Goal: Task Accomplishment & Management: Use online tool/utility

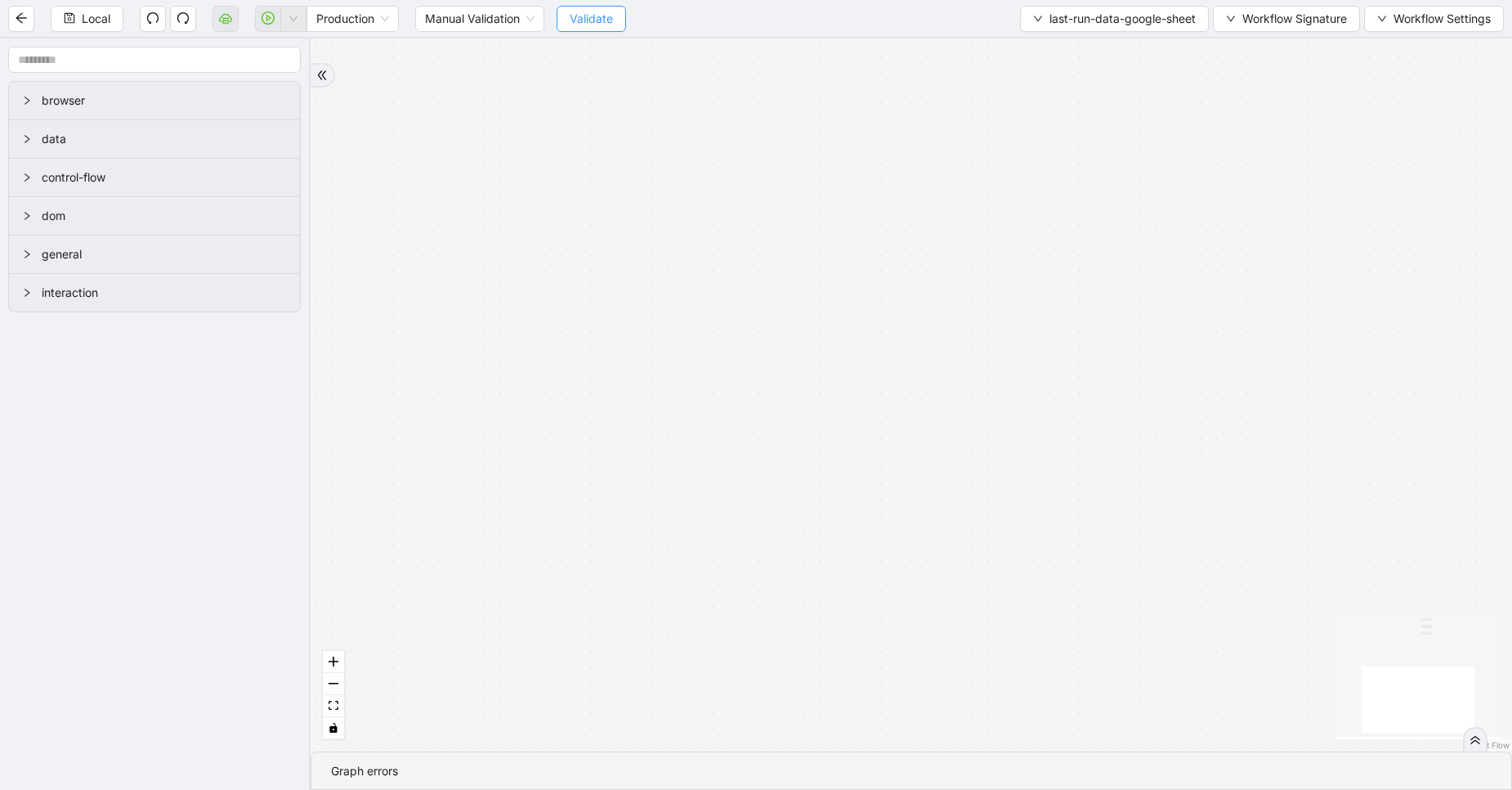
click at [600, 13] on span "Validate" at bounding box center [591, 19] width 43 height 18
click at [223, 13] on icon "cloud-server" at bounding box center [225, 18] width 13 height 13
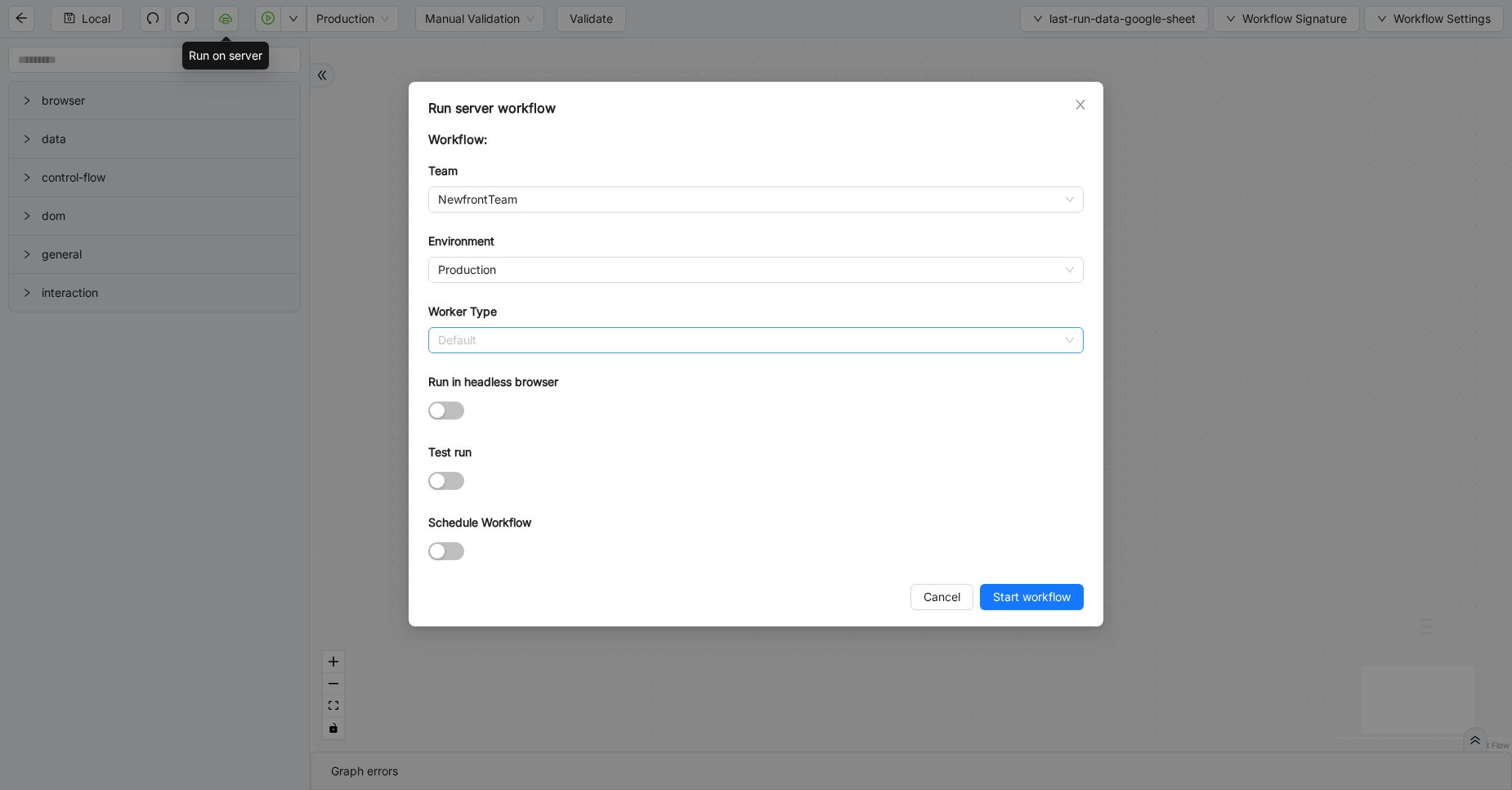
click at [553, 339] on span "Default" at bounding box center [756, 340] width 636 height 24
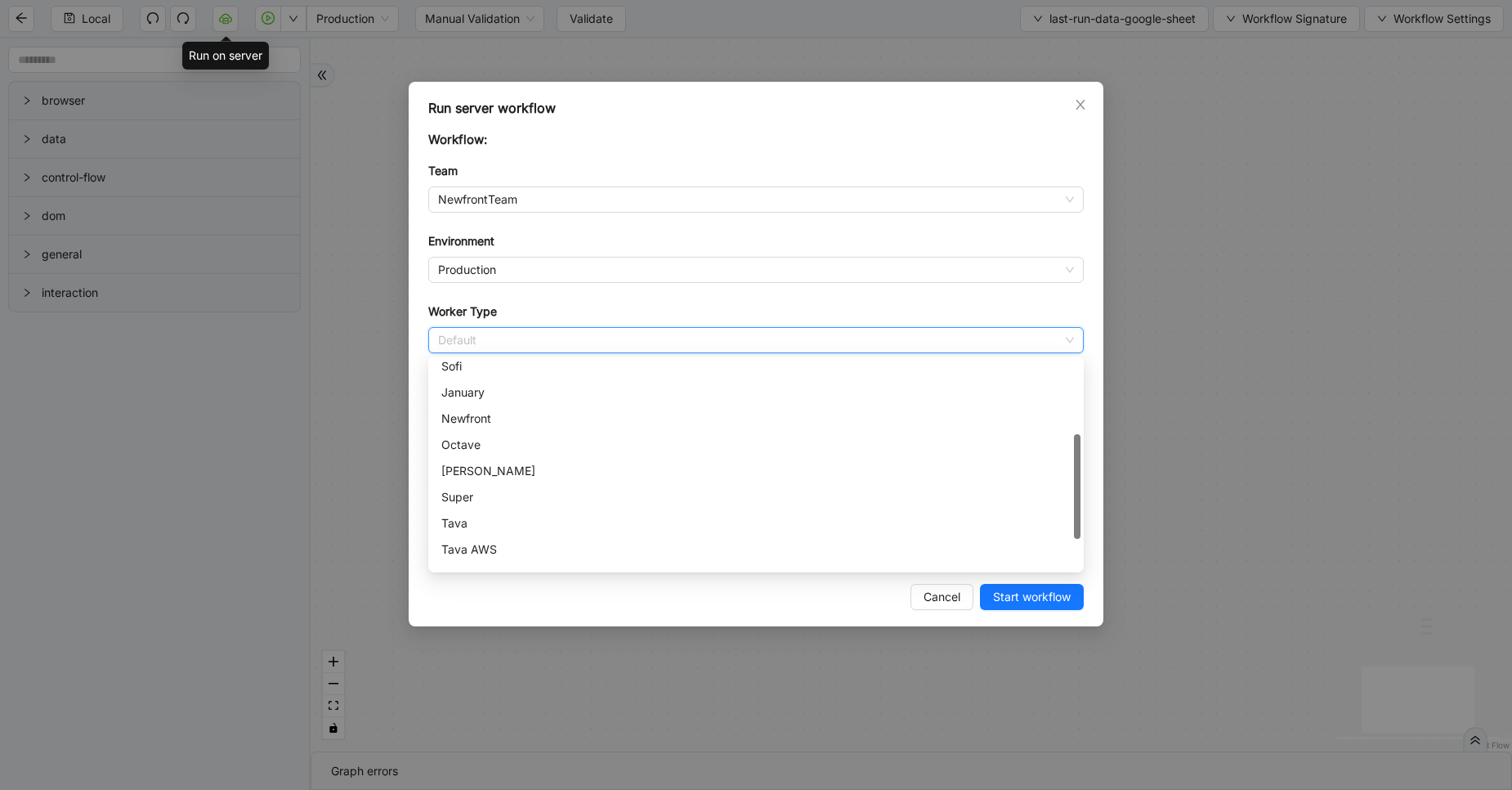
scroll to position [167, 0]
click at [483, 404] on div "Newfront" at bounding box center [756, 414] width 649 height 26
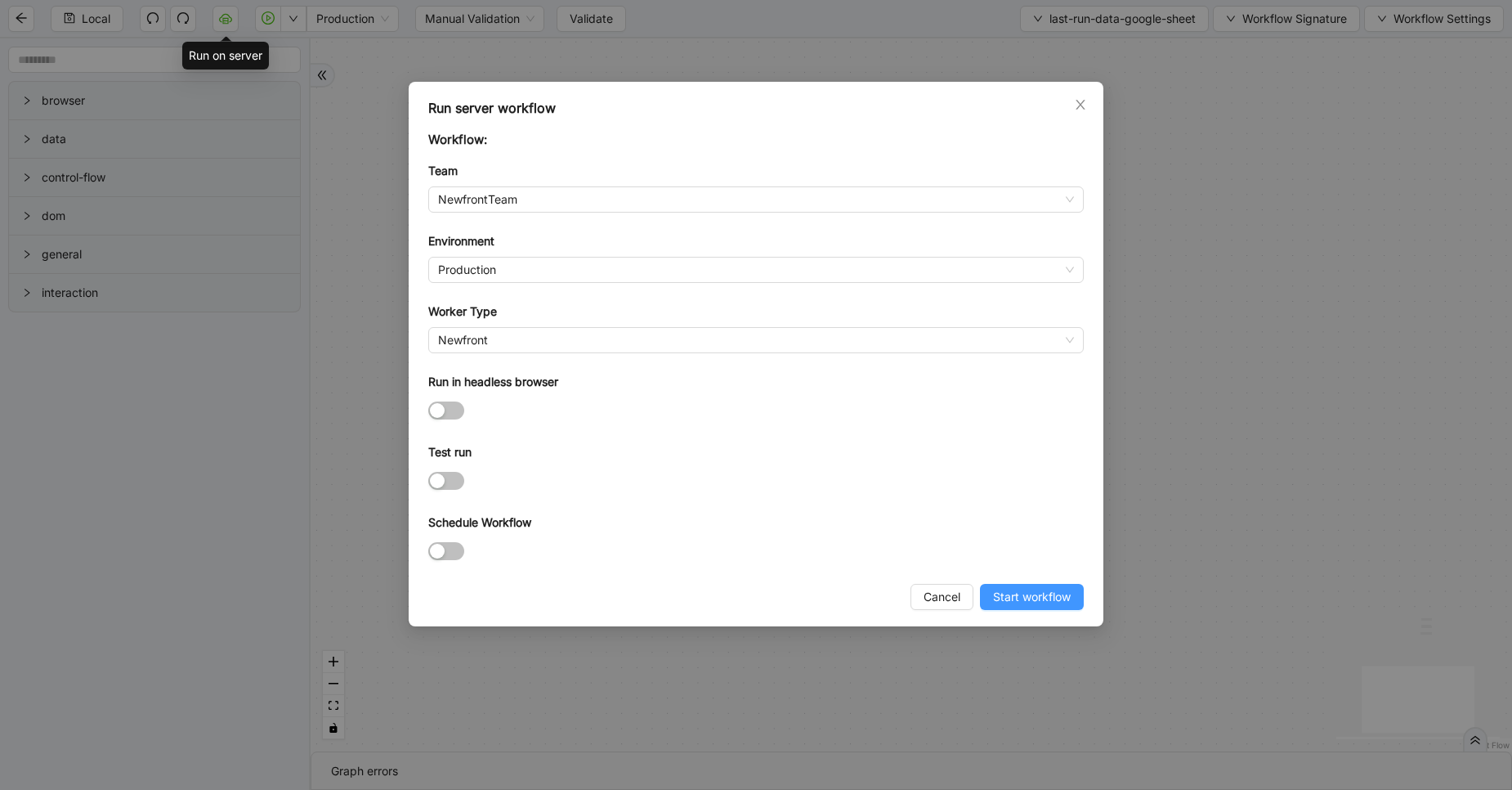
click at [1028, 592] on span "Start workflow" at bounding box center [1031, 597] width 77 height 18
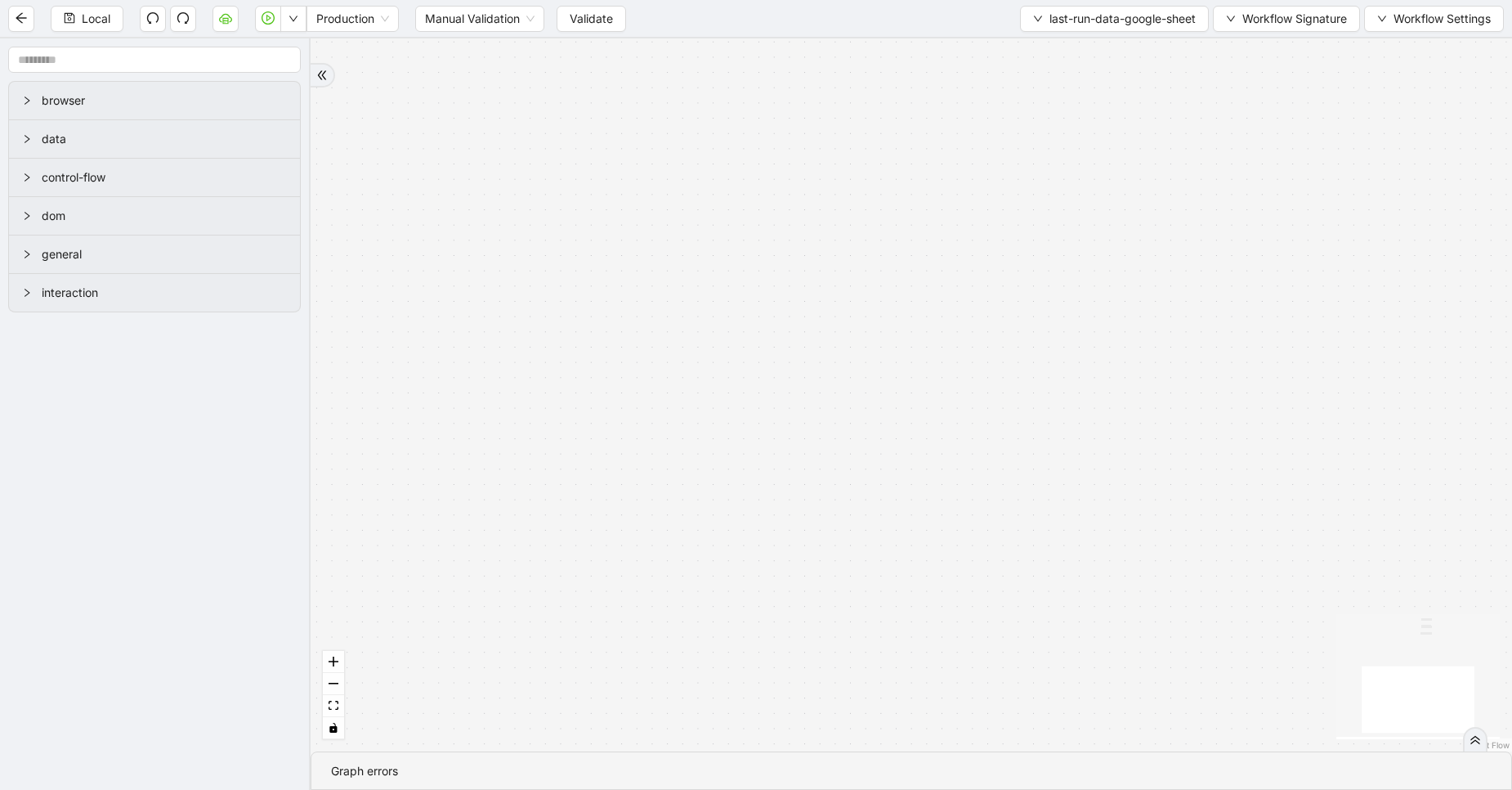
click at [440, 64] on div "trigger execute_workflow:login_flow execute_workflow:fetch_policy_activities" at bounding box center [911, 395] width 1201 height 713
click at [227, 24] on icon "cloud-server" at bounding box center [225, 18] width 13 height 13
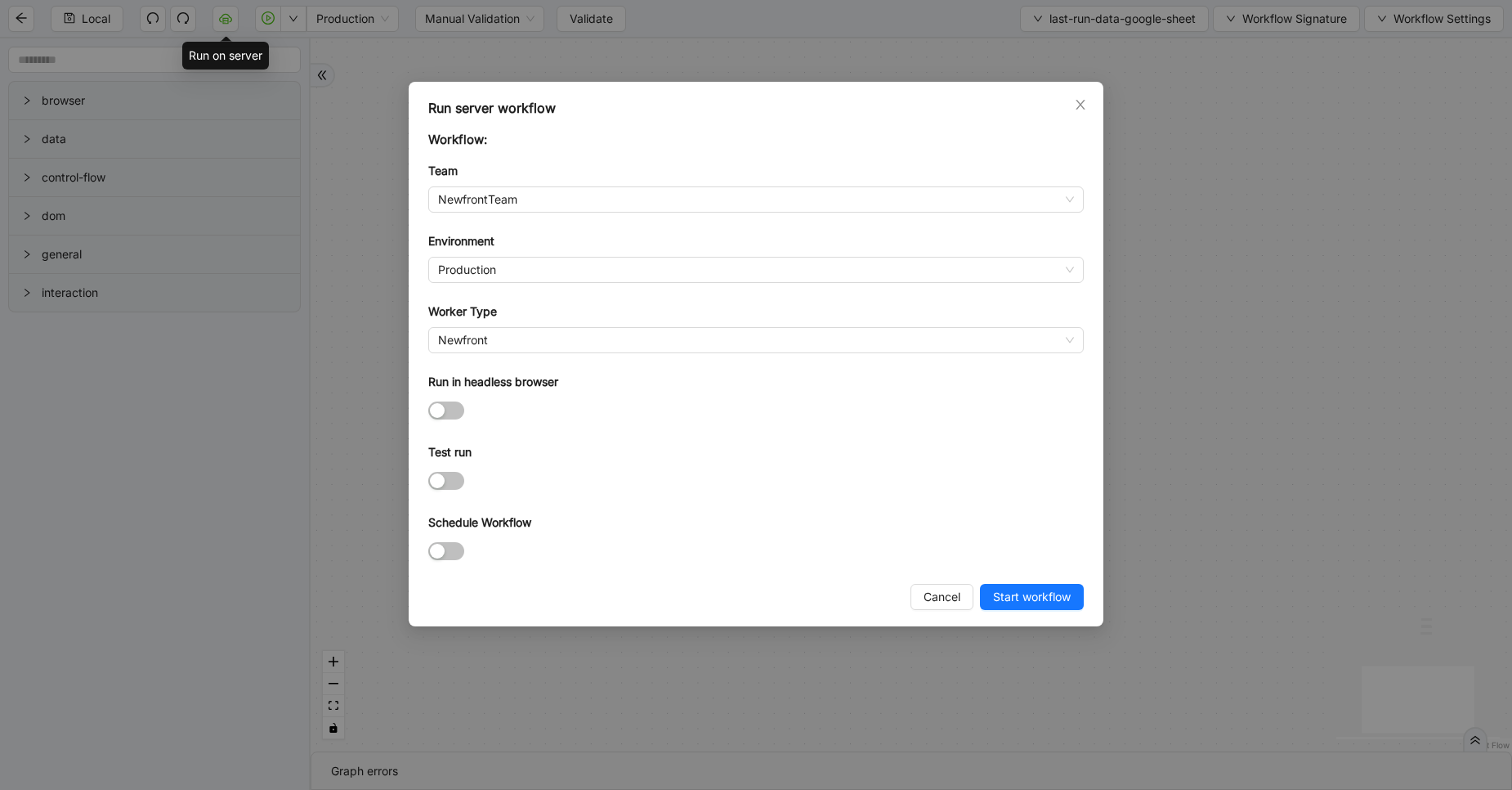
click at [502, 353] on form "Workflow: Team NewfrontTeam Environment Production Worker Type Newfront Run in …" at bounding box center [756, 347] width 655 height 434
click at [519, 342] on span "Newfront" at bounding box center [756, 340] width 636 height 24
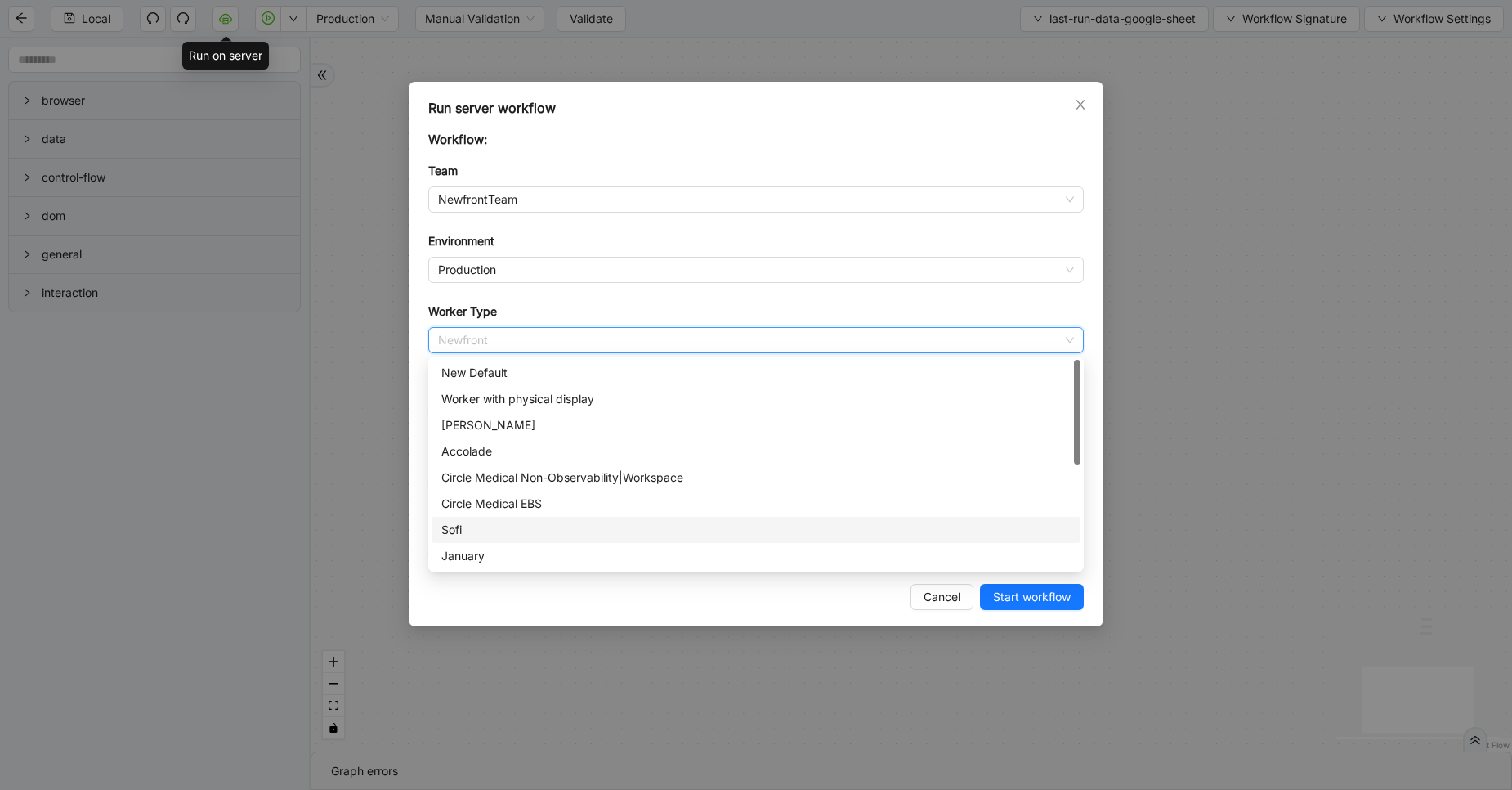
scroll to position [235, 0]
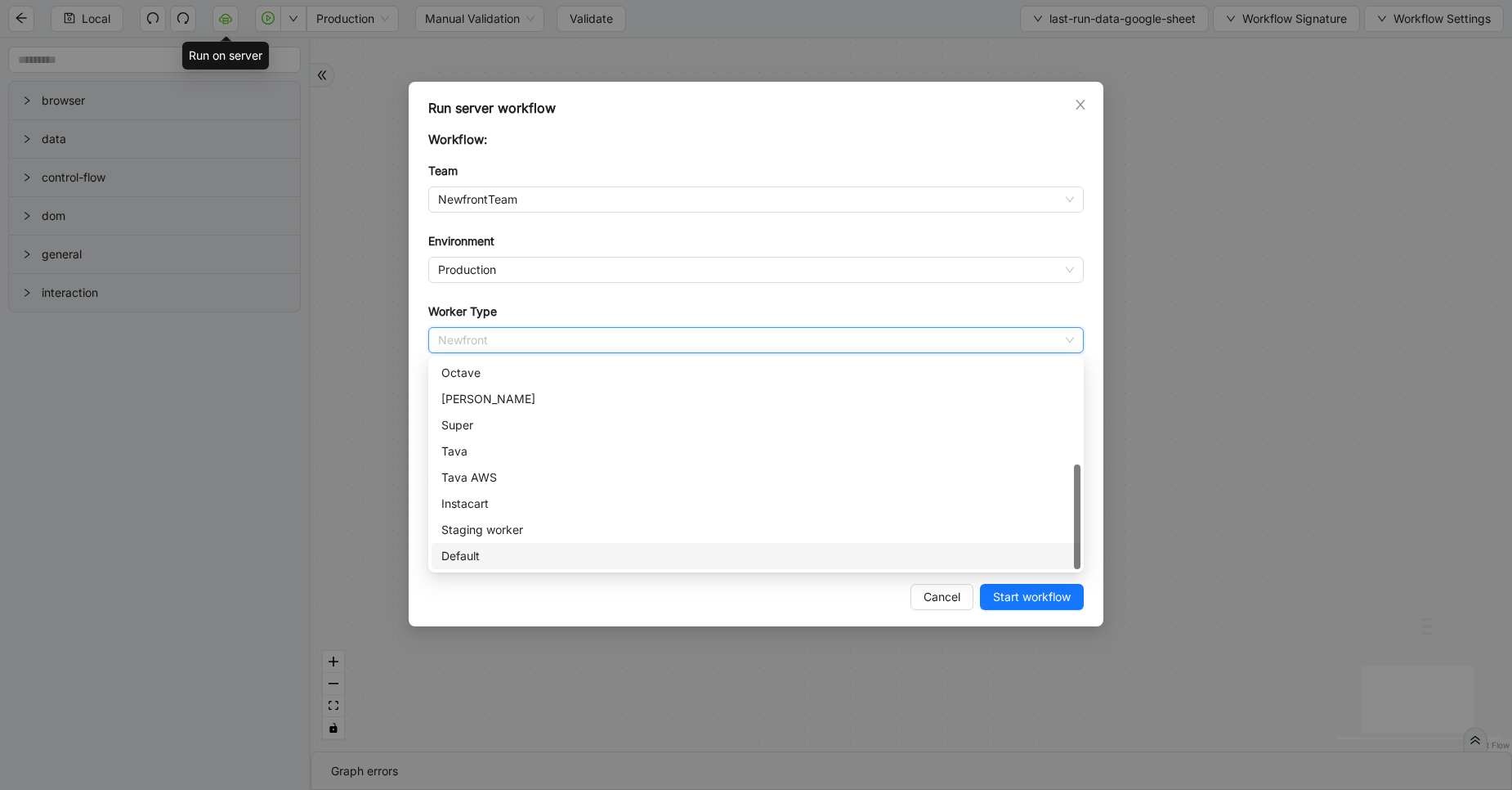
click at [491, 547] on div "Default" at bounding box center [756, 556] width 629 height 18
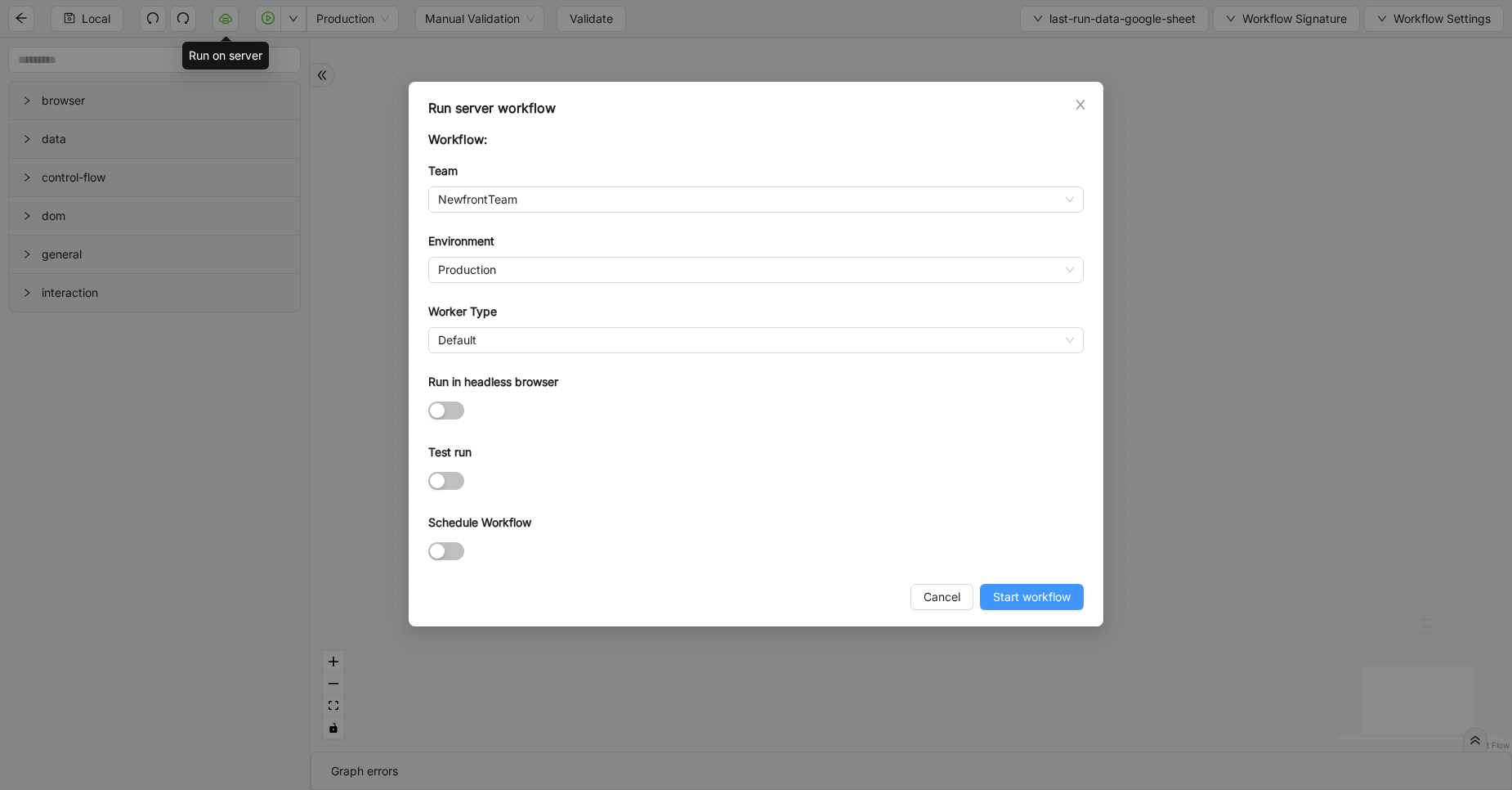
click at [1046, 606] on button "Start workflow" at bounding box center [1032, 596] width 104 height 26
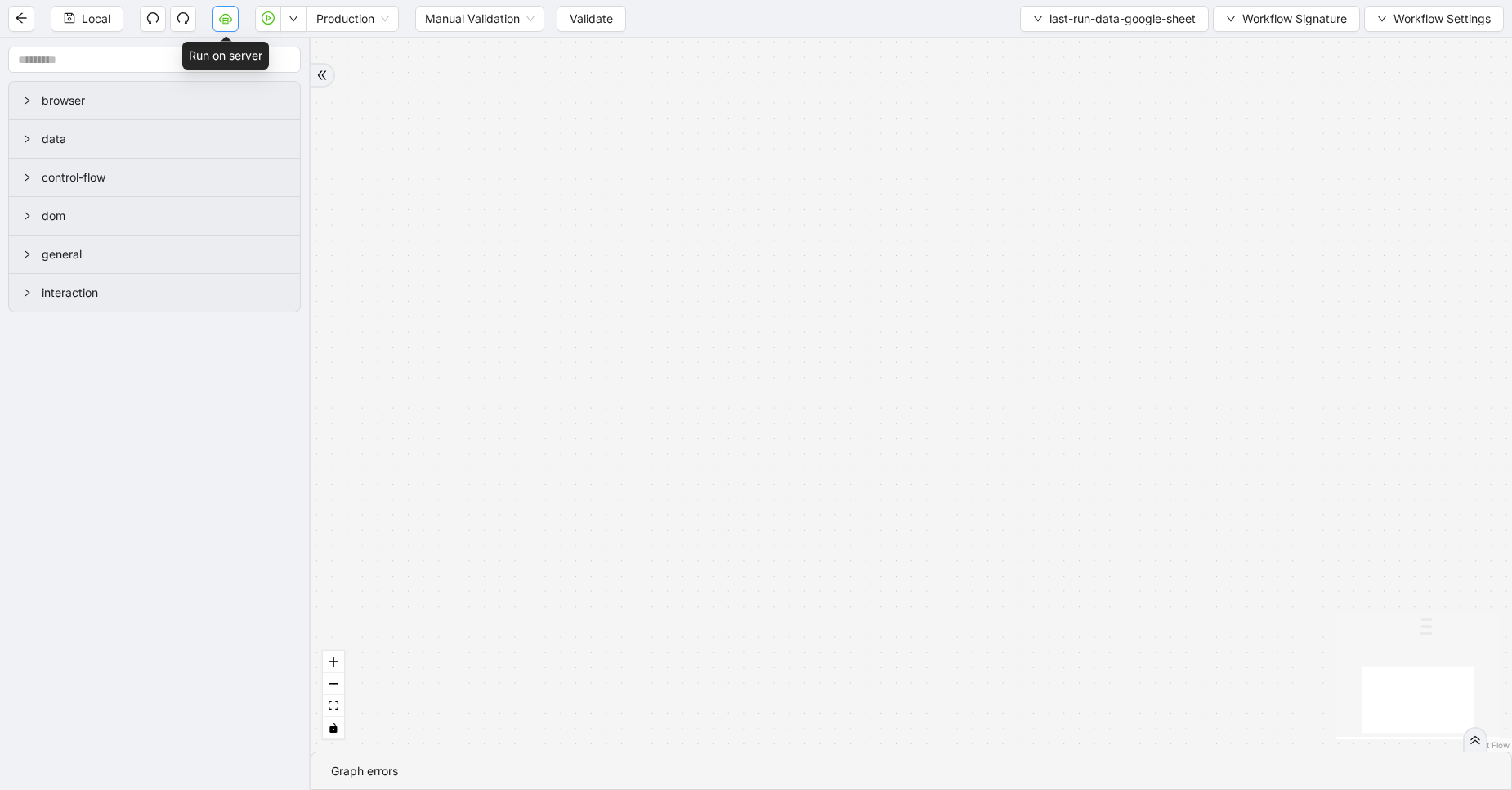
click at [229, 15] on icon "cloud-server" at bounding box center [225, 18] width 13 height 9
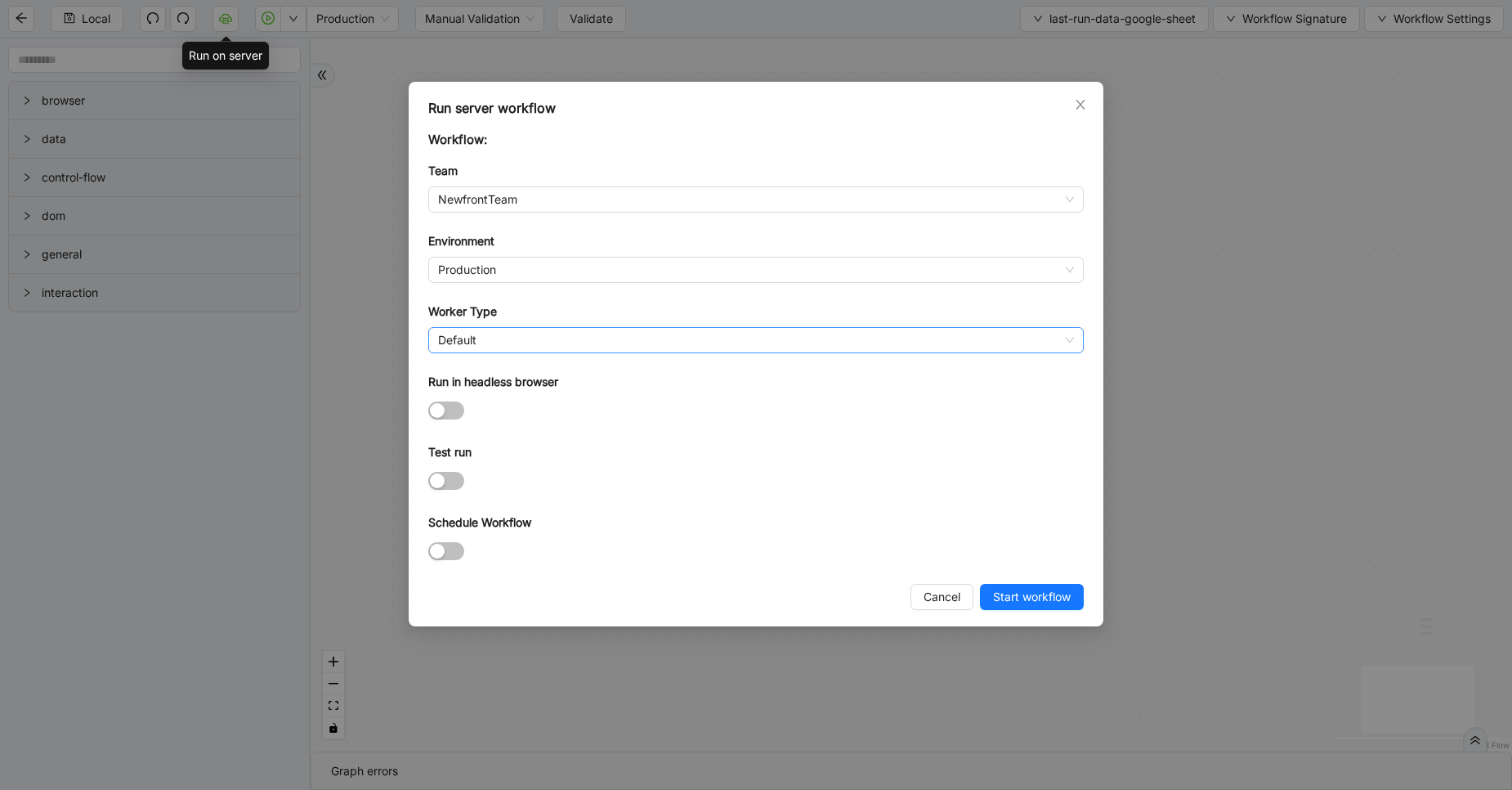
click at [475, 340] on span "Default" at bounding box center [756, 340] width 636 height 24
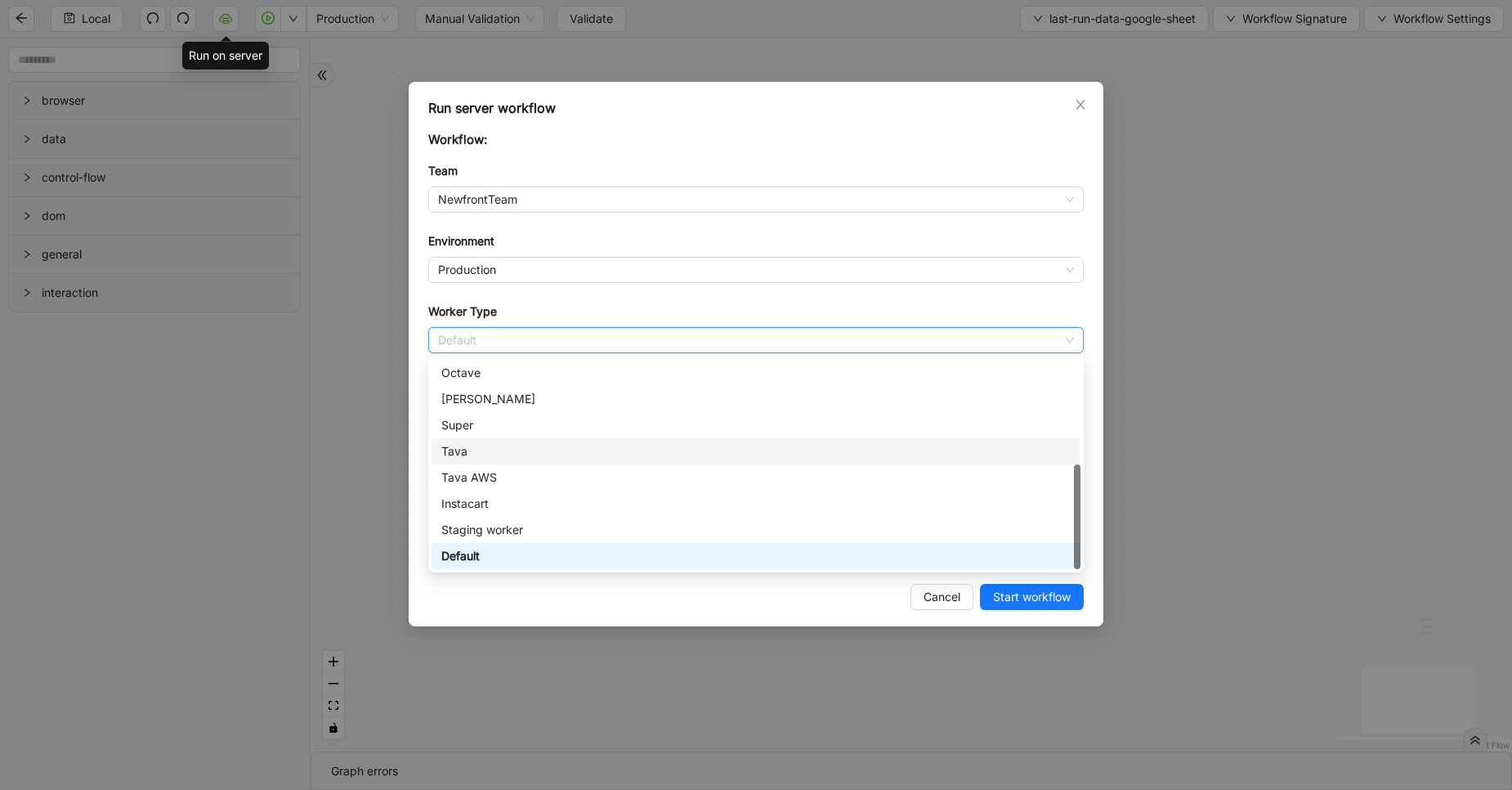
scroll to position [0, 0]
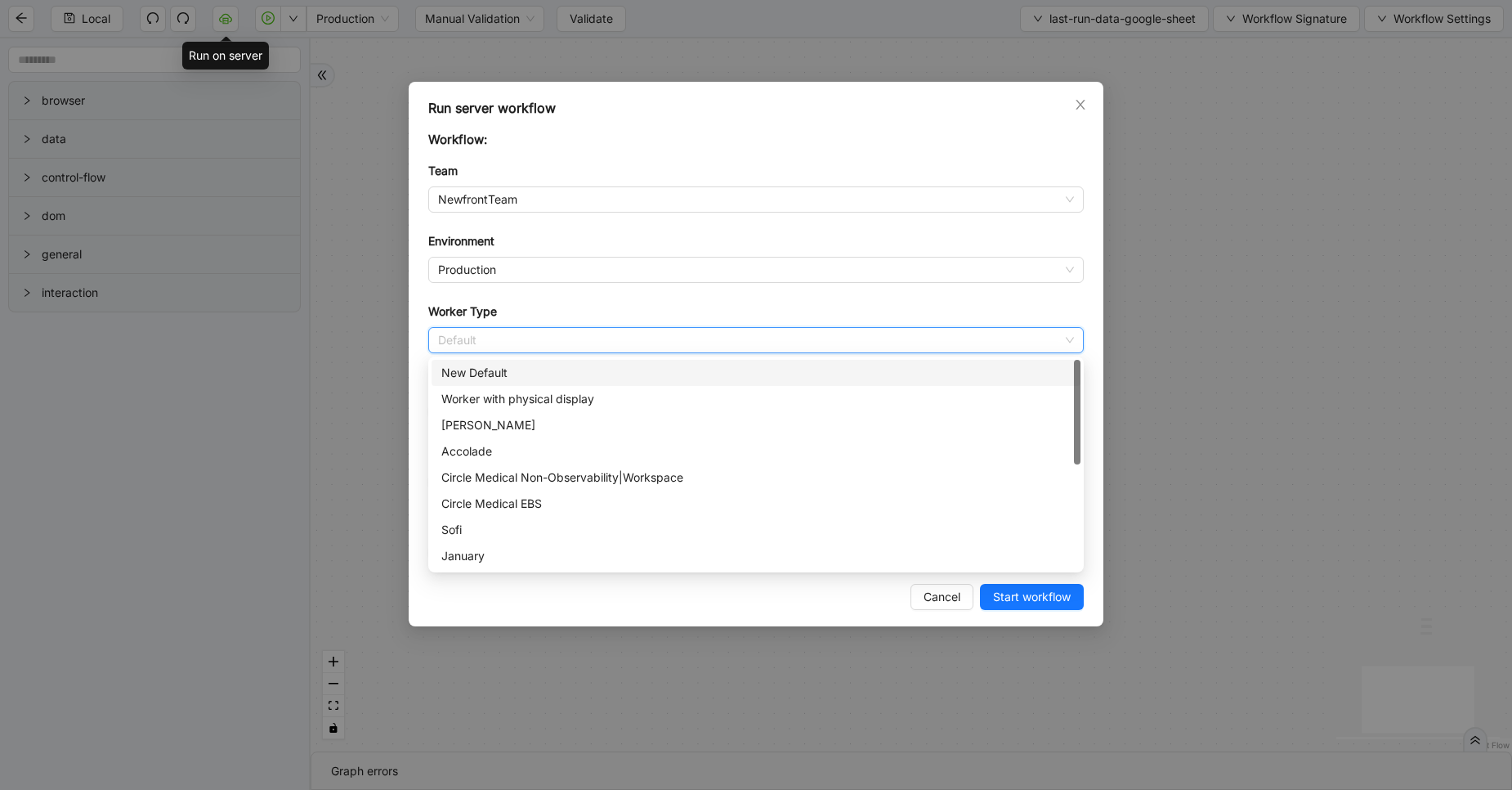
click at [474, 380] on div "New Default" at bounding box center [756, 373] width 629 height 18
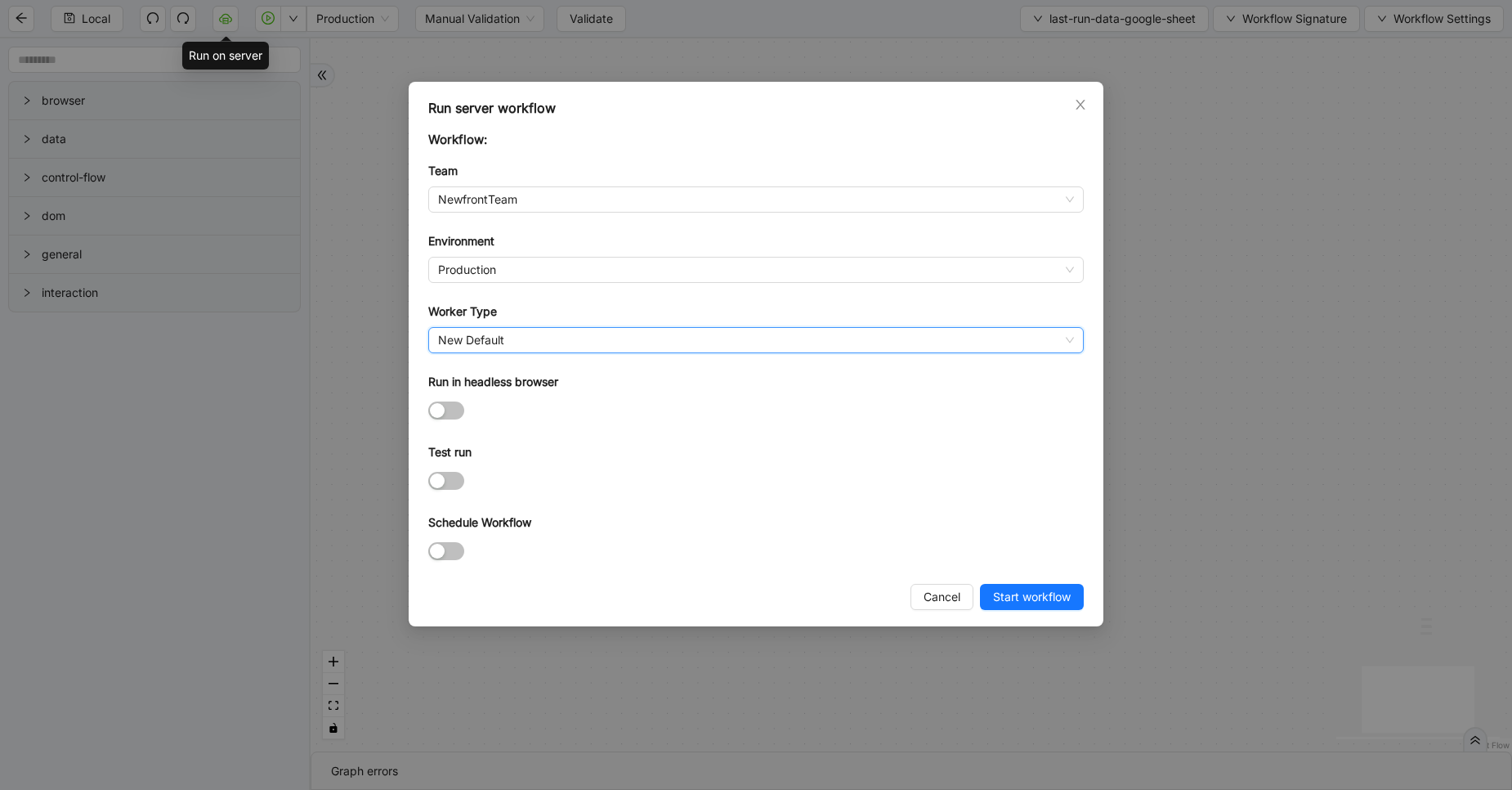
click at [501, 346] on span "New Default" at bounding box center [756, 340] width 636 height 24
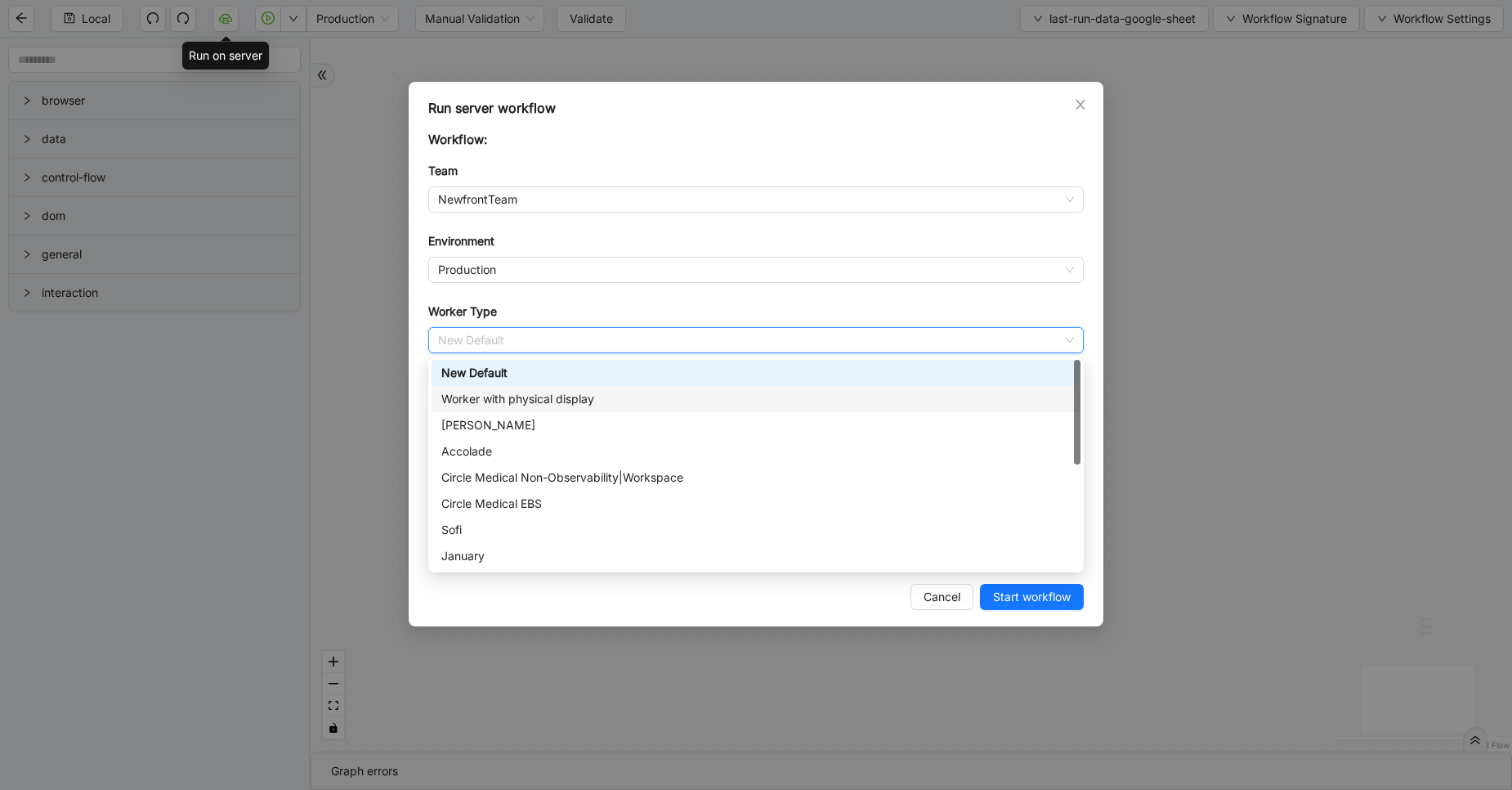
click at [522, 399] on div "Worker with physical display" at bounding box center [756, 399] width 629 height 18
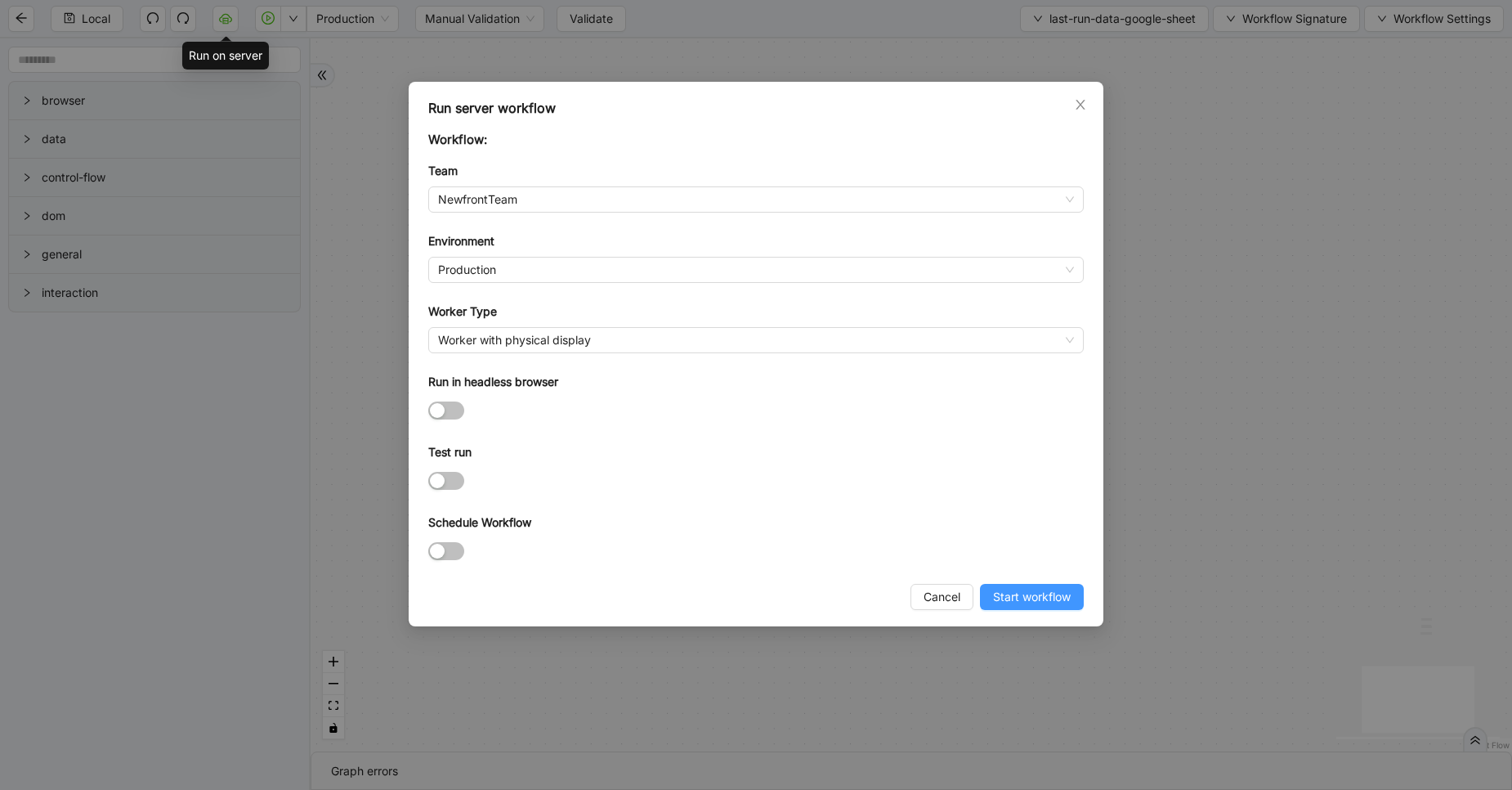
click at [1031, 600] on span "Start workflow" at bounding box center [1031, 597] width 77 height 18
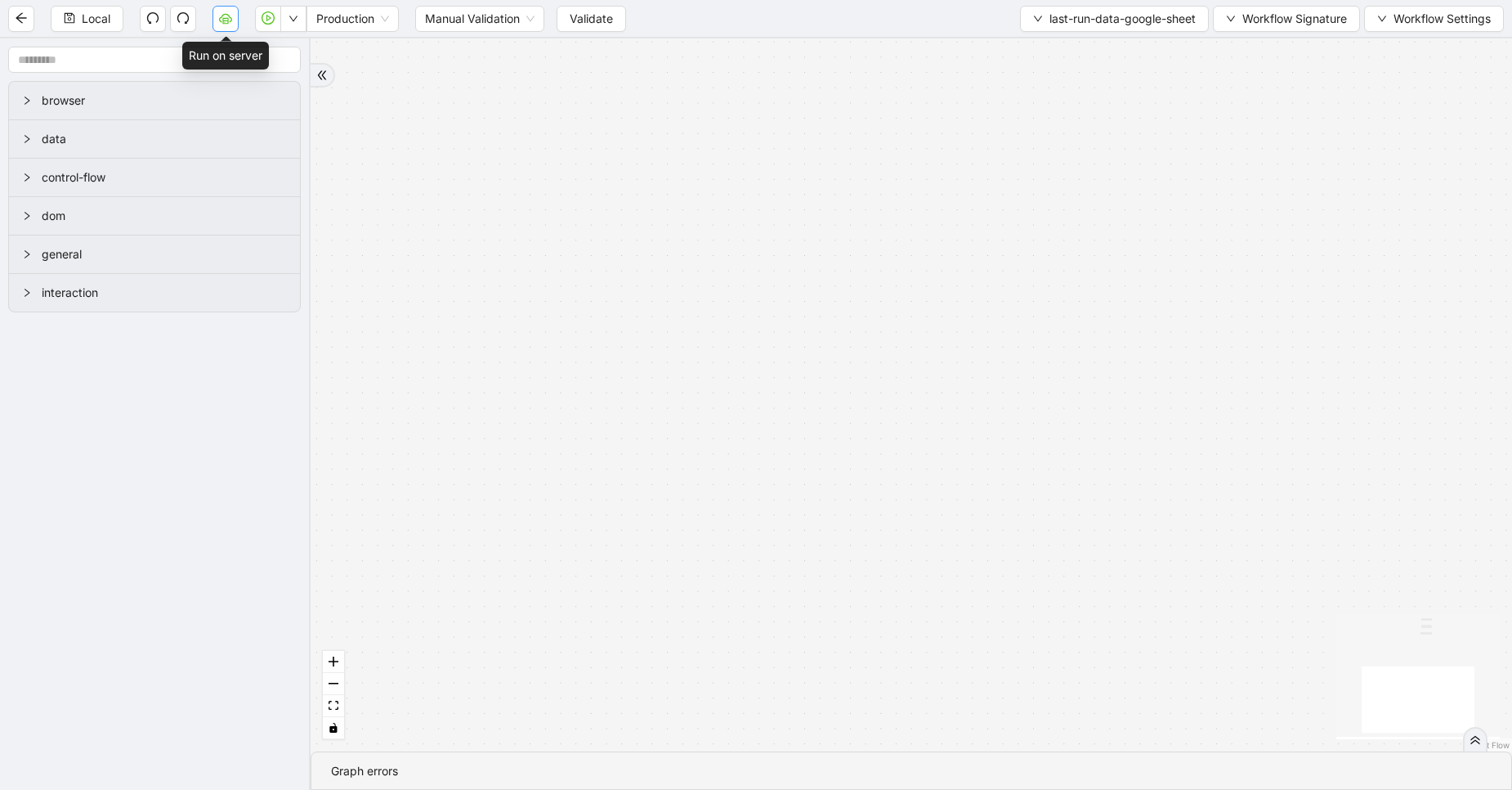
click at [223, 20] on icon "cloud-server" at bounding box center [225, 18] width 13 height 13
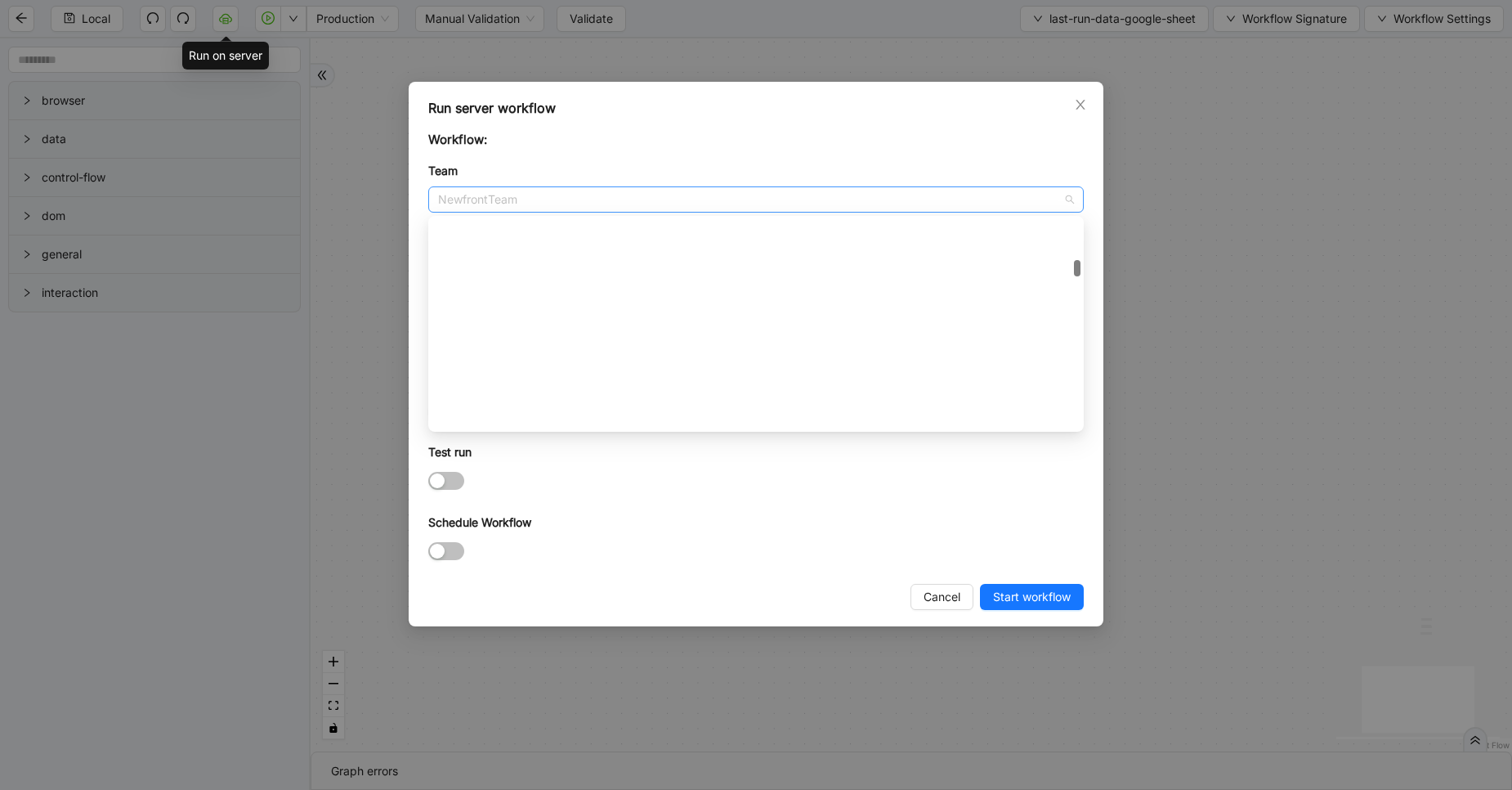
scroll to position [608, 0]
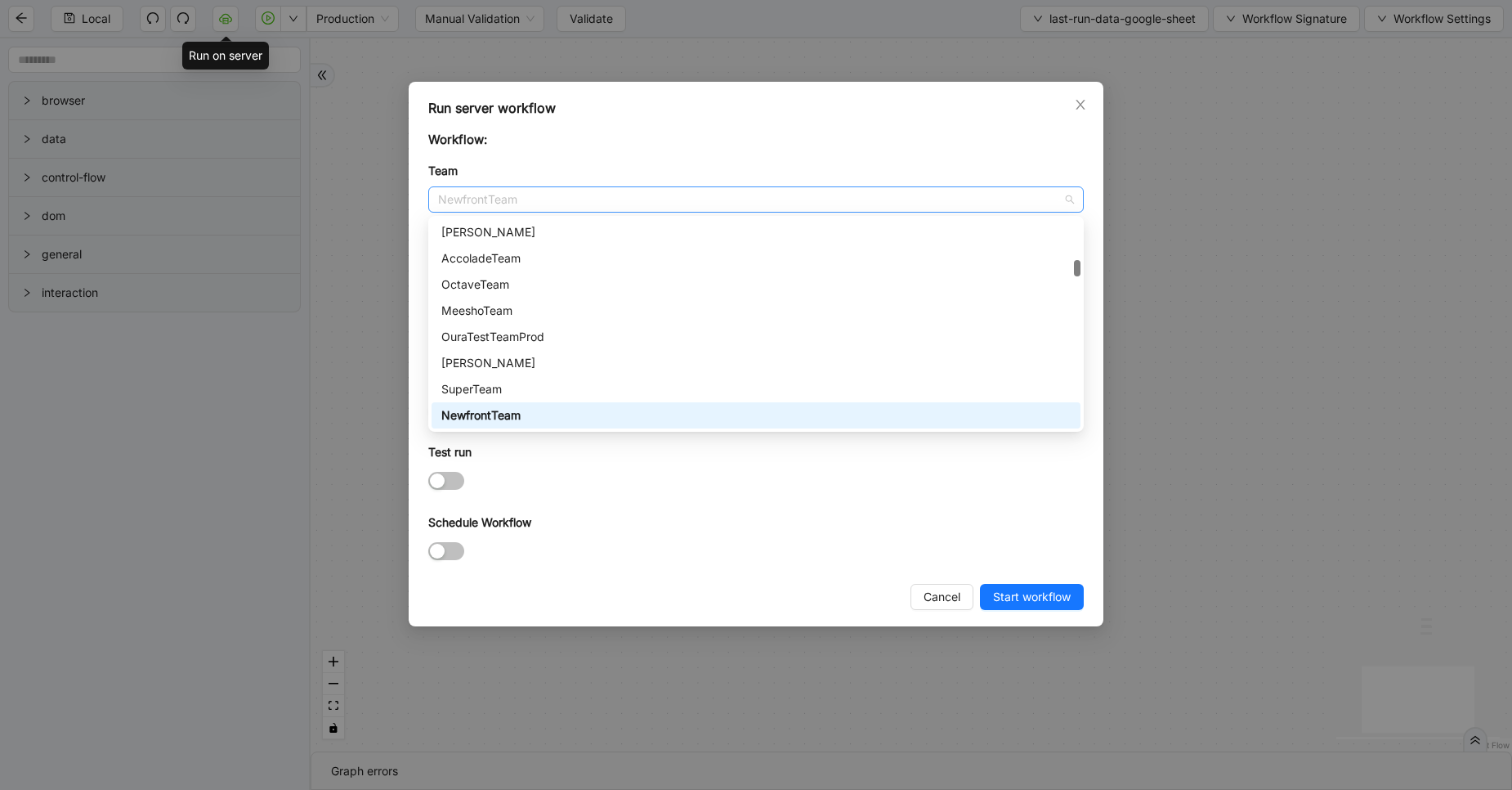
click at [512, 206] on span "NewfrontTeam" at bounding box center [756, 199] width 636 height 24
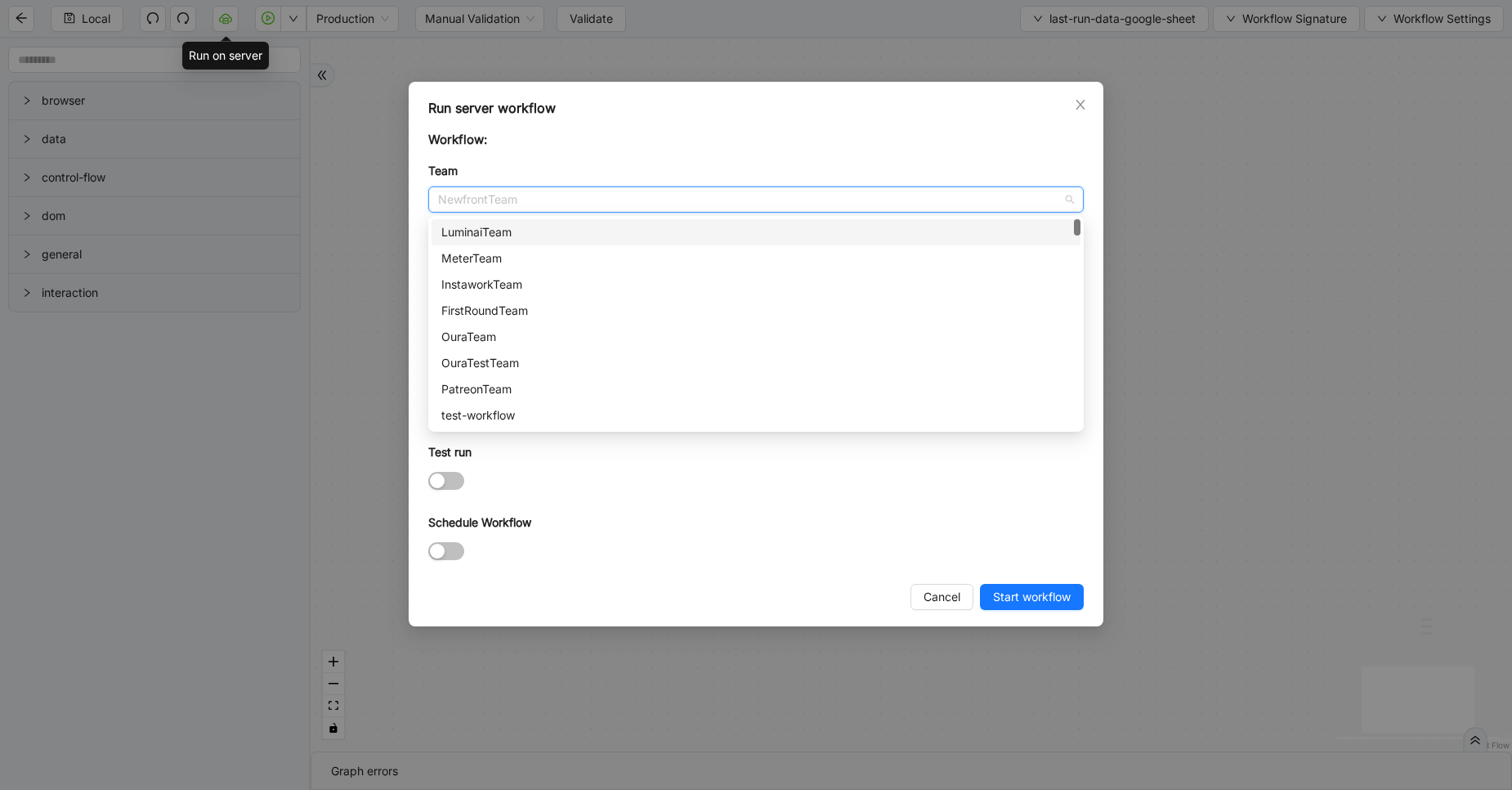
click at [497, 237] on div "LuminaiTeam" at bounding box center [756, 232] width 629 height 18
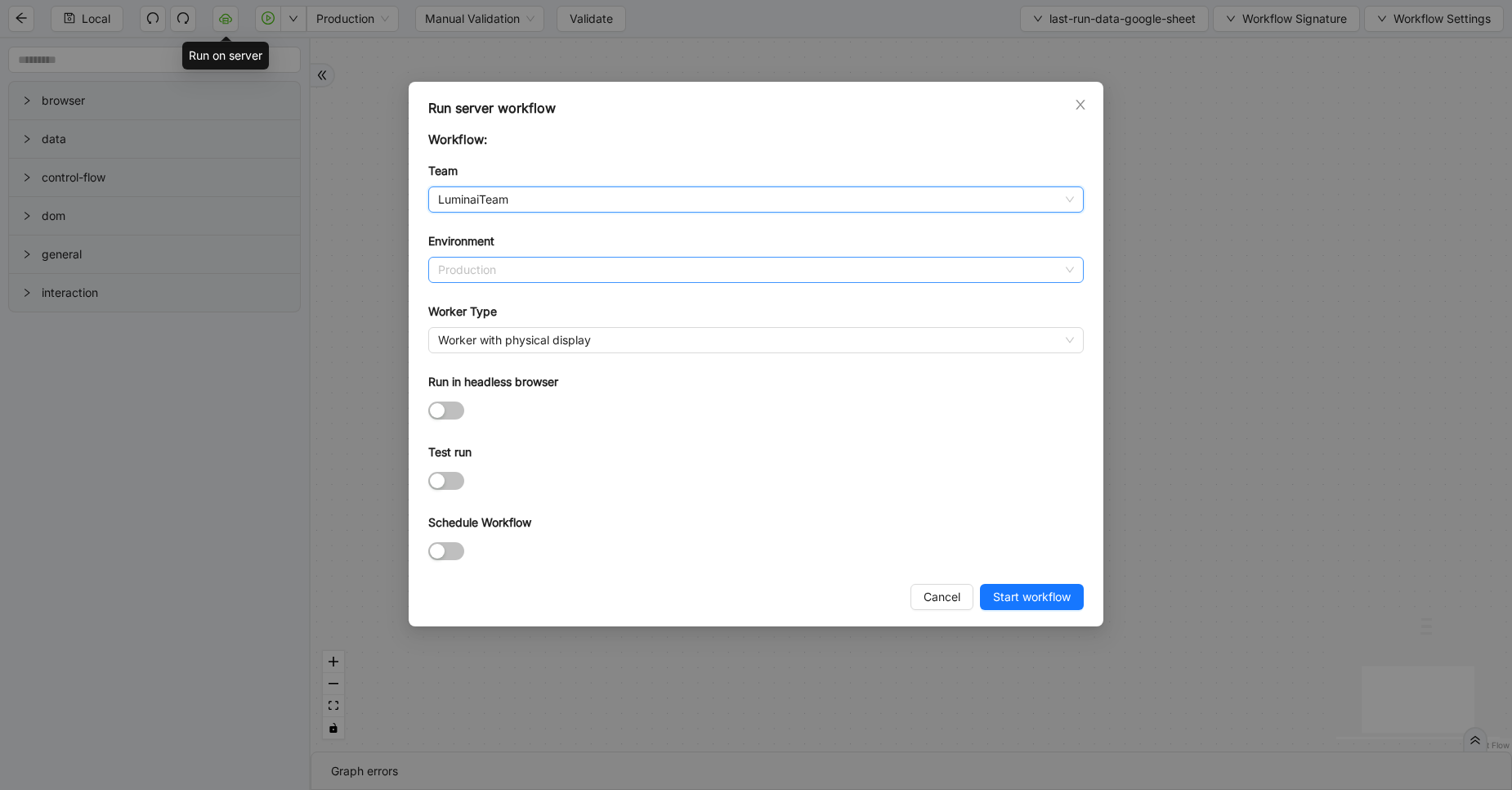
click at [492, 267] on span "Production" at bounding box center [756, 270] width 636 height 24
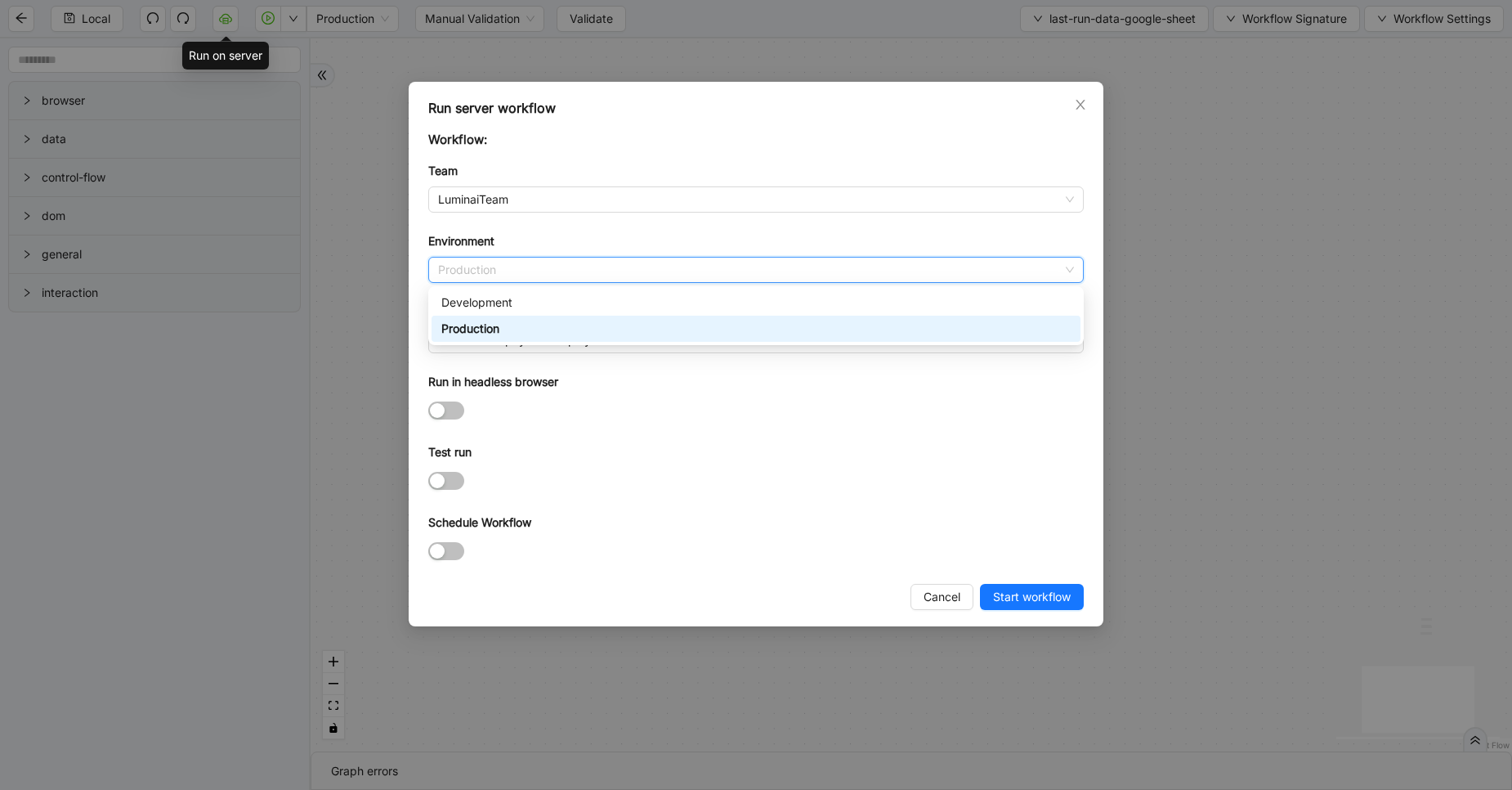
click at [485, 333] on div "Production" at bounding box center [756, 329] width 629 height 18
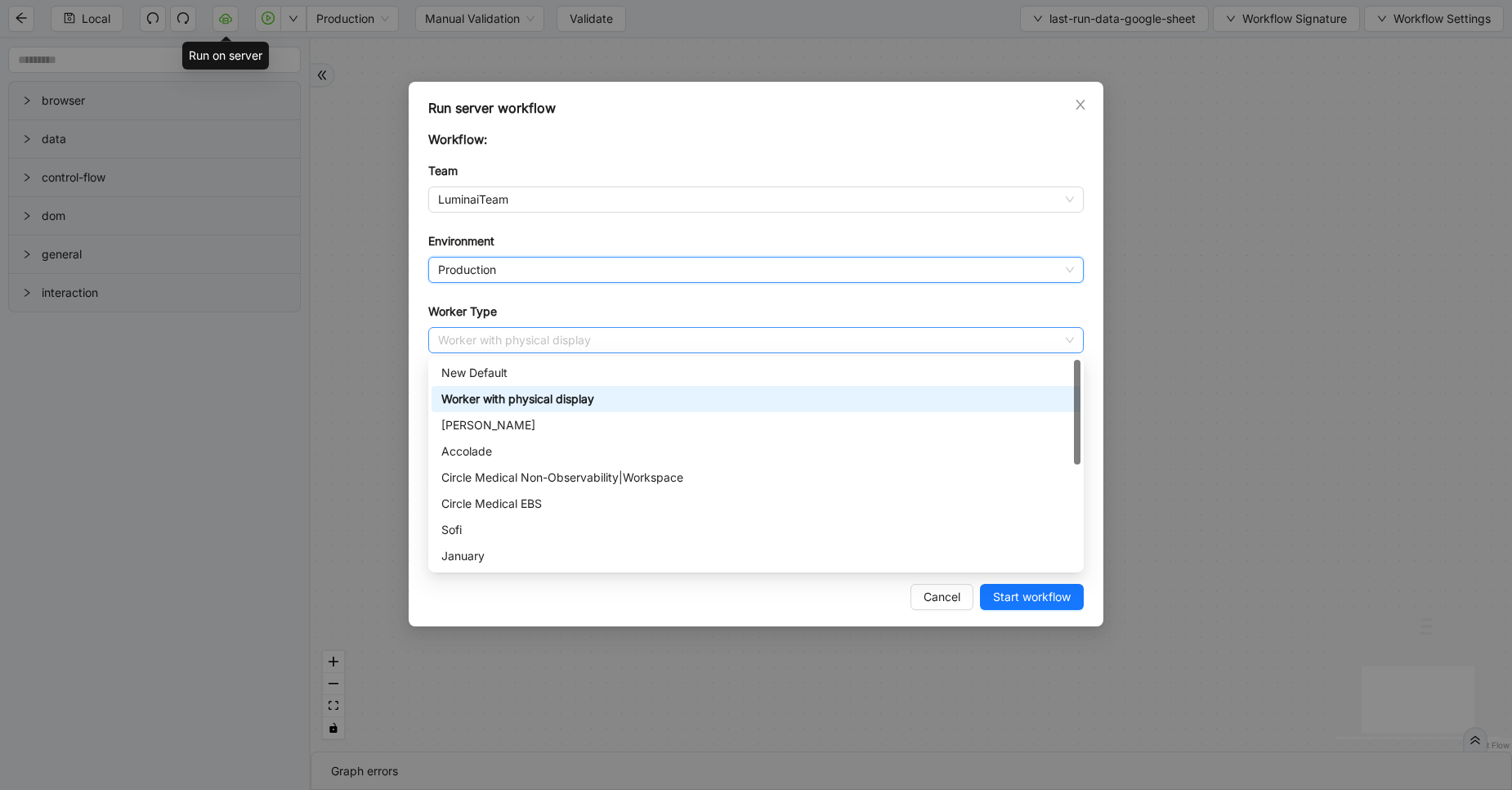
click at [497, 333] on span "Worker with physical display" at bounding box center [756, 340] width 636 height 24
click at [488, 369] on div "New Default" at bounding box center [756, 373] width 629 height 18
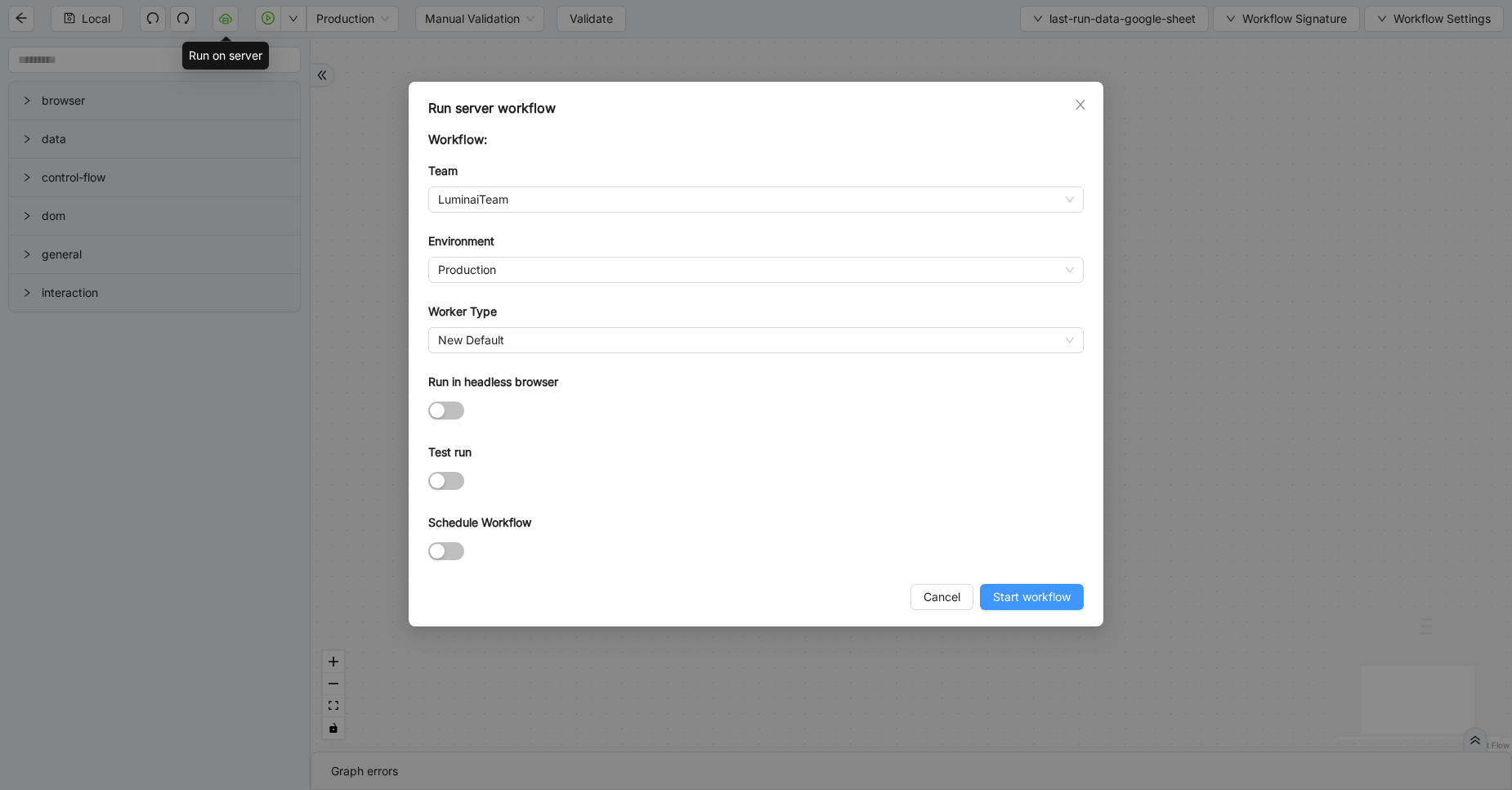
click at [1024, 594] on span "Start workflow" at bounding box center [1031, 597] width 77 height 18
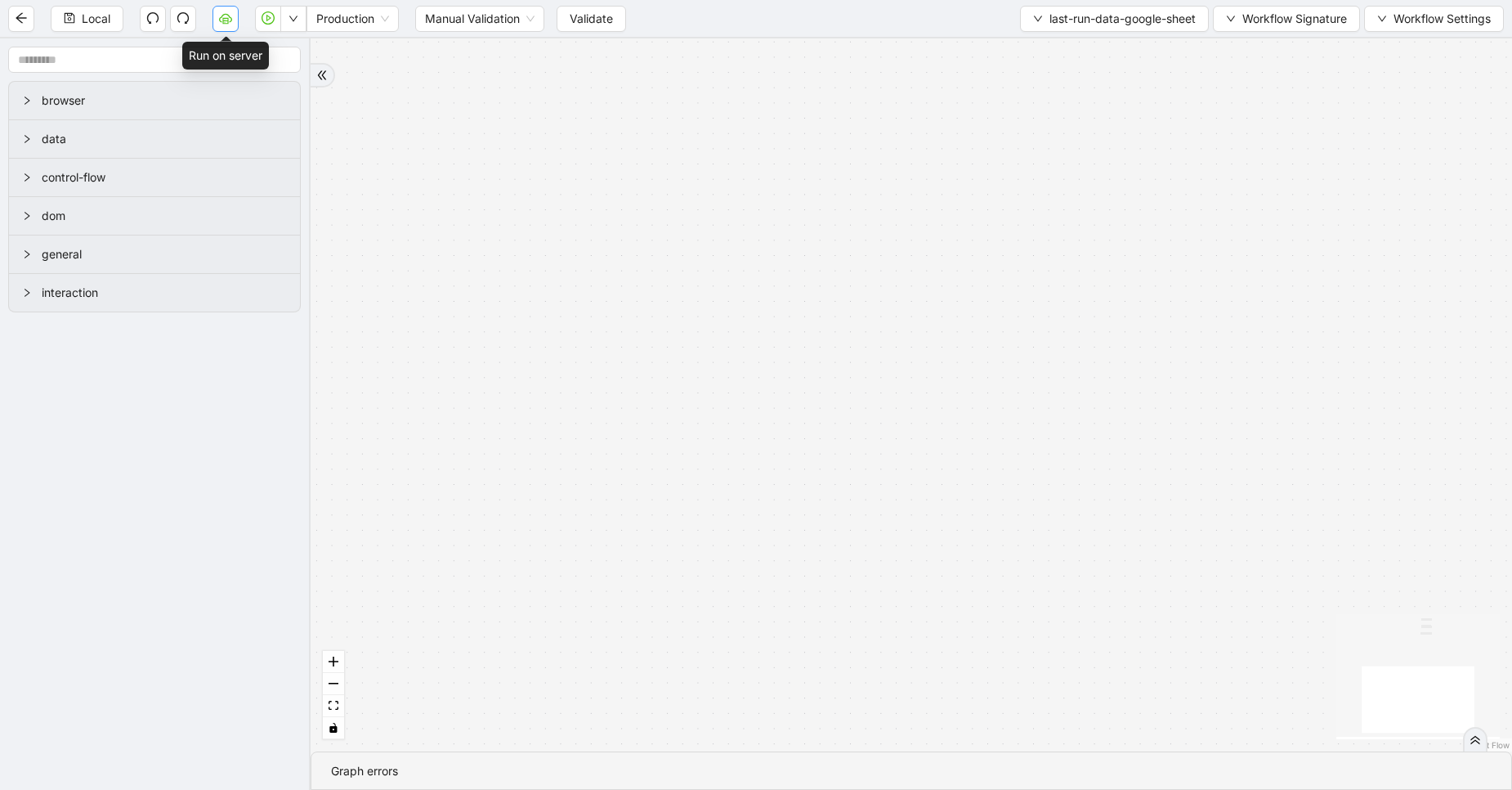
click at [228, 19] on icon "cloud-server" at bounding box center [225, 18] width 13 height 13
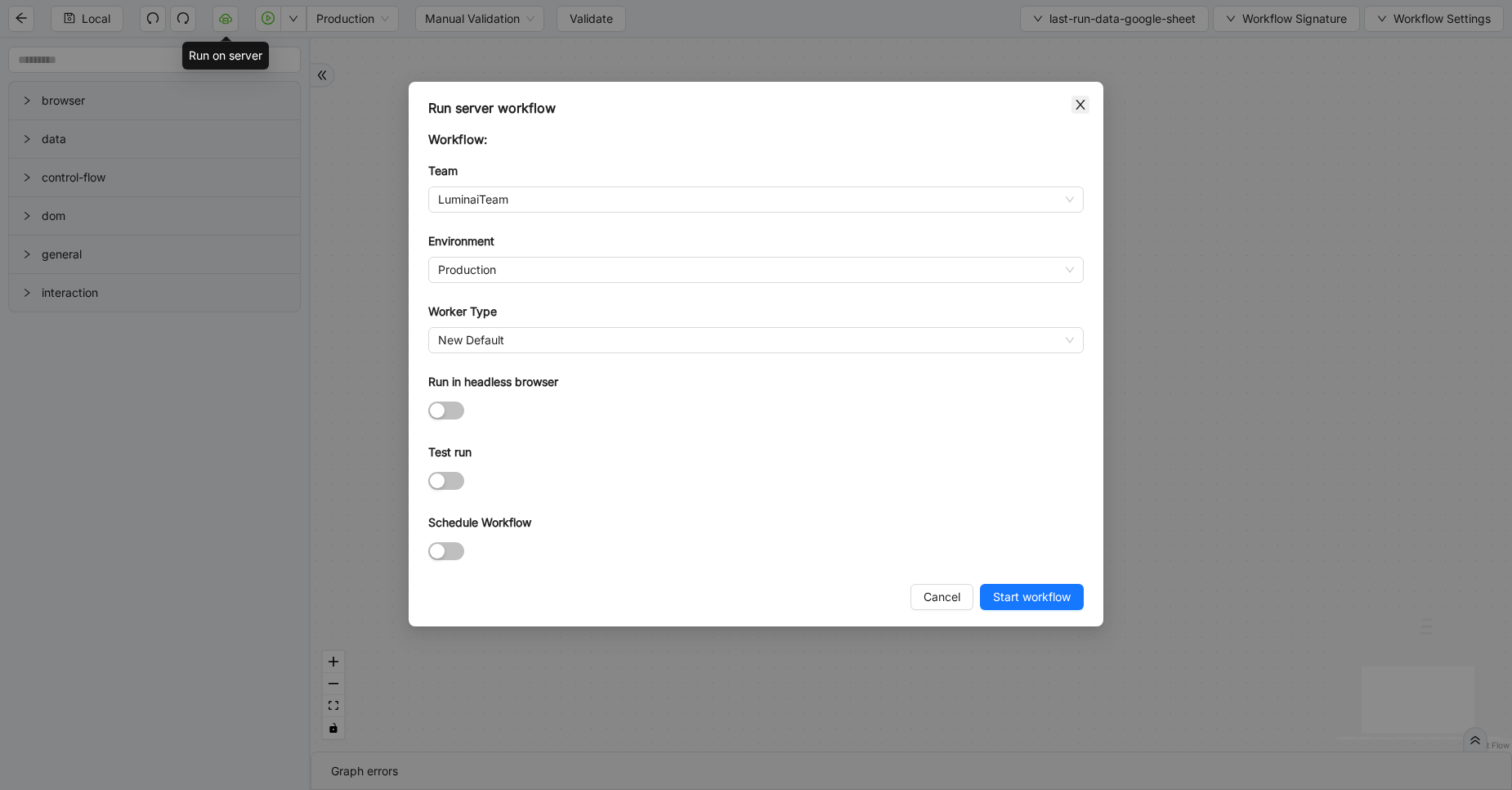
click at [1073, 106] on span "Close" at bounding box center [1080, 104] width 18 height 18
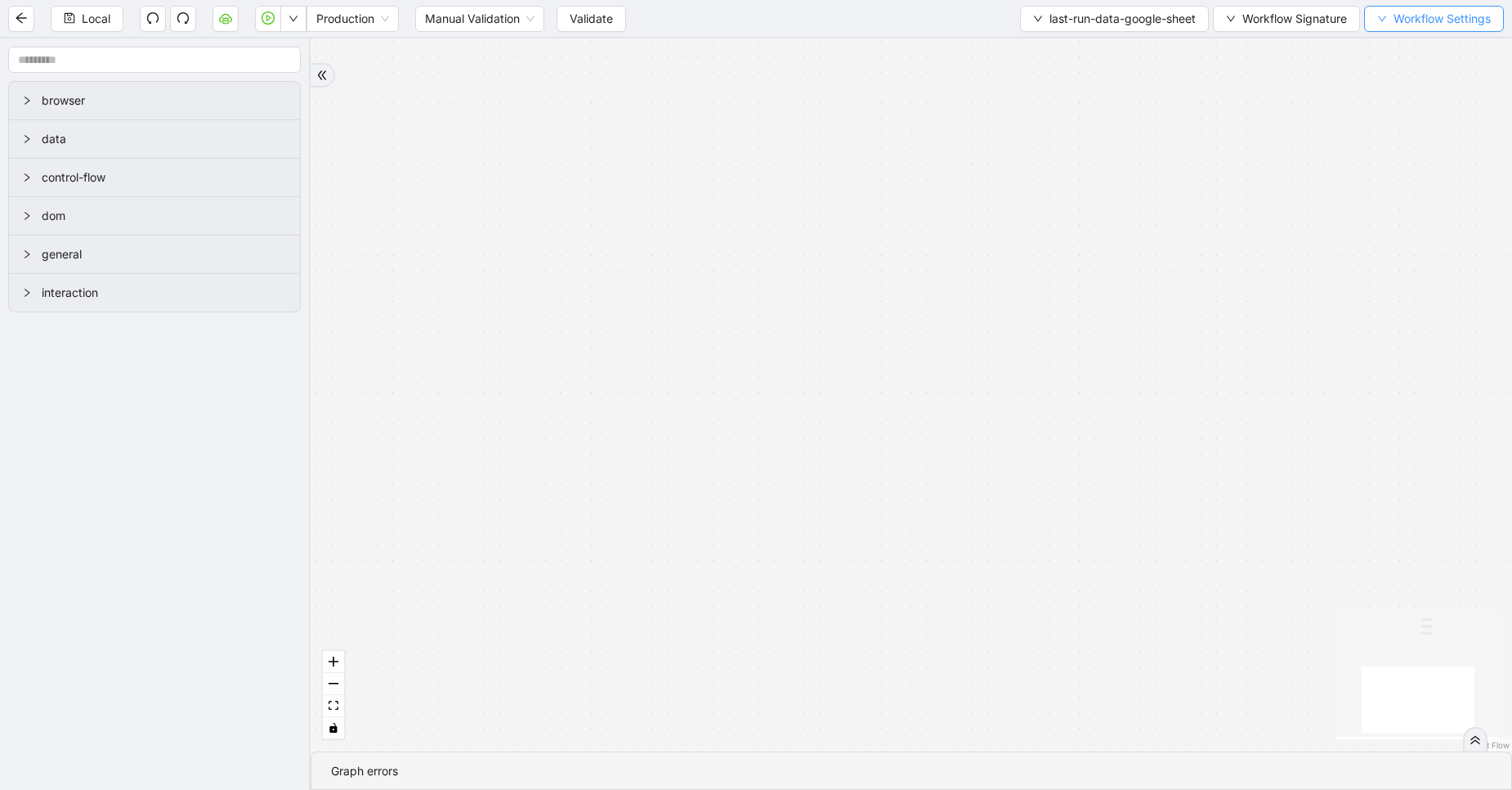
click at [1394, 14] on span "Workflow Settings" at bounding box center [1442, 19] width 97 height 18
click at [1372, 49] on li "Mustache expressions" at bounding box center [1436, 50] width 140 height 26
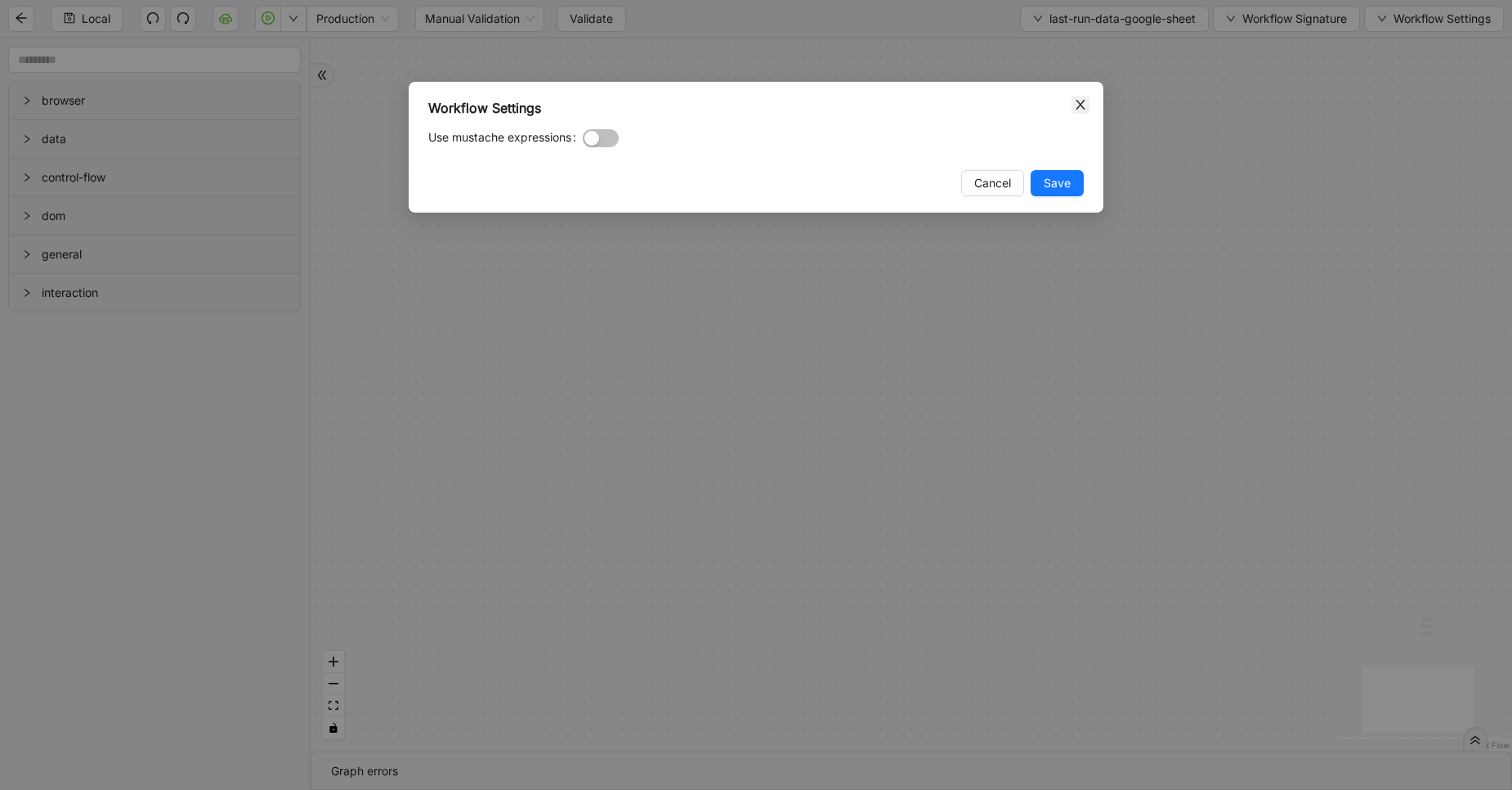
click at [1080, 102] on icon "close" at bounding box center [1080, 104] width 13 height 13
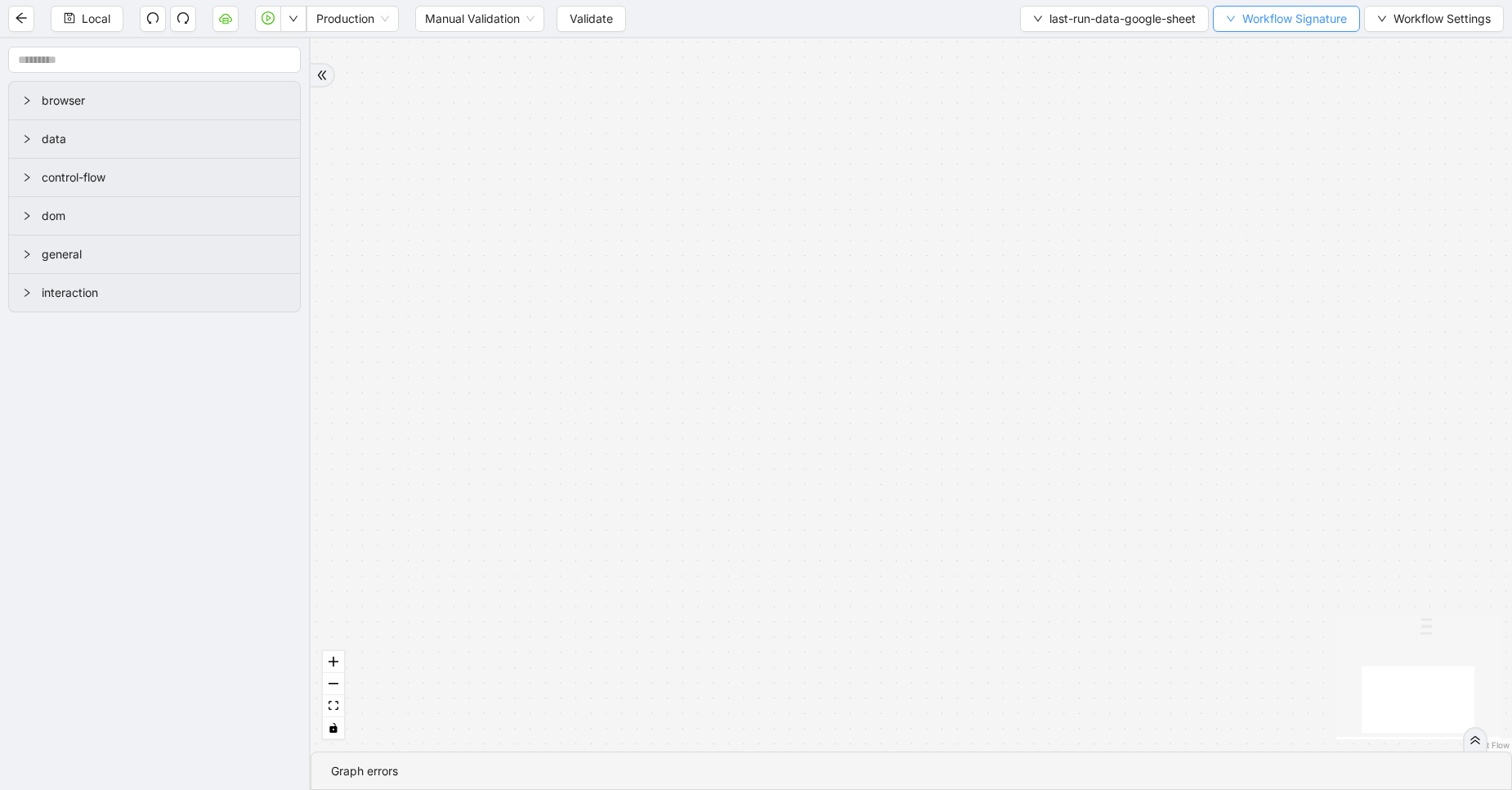
click at [1299, 15] on span "Workflow Signature" at bounding box center [1295, 19] width 104 height 18
click at [1142, 14] on span "last-run-data-google-sheet" at bounding box center [1122, 19] width 146 height 18
click at [1092, 17] on span "last-run-data-google-sheet" at bounding box center [1122, 19] width 146 height 18
click at [1083, 49] on span "Select" at bounding box center [1110, 50] width 165 height 18
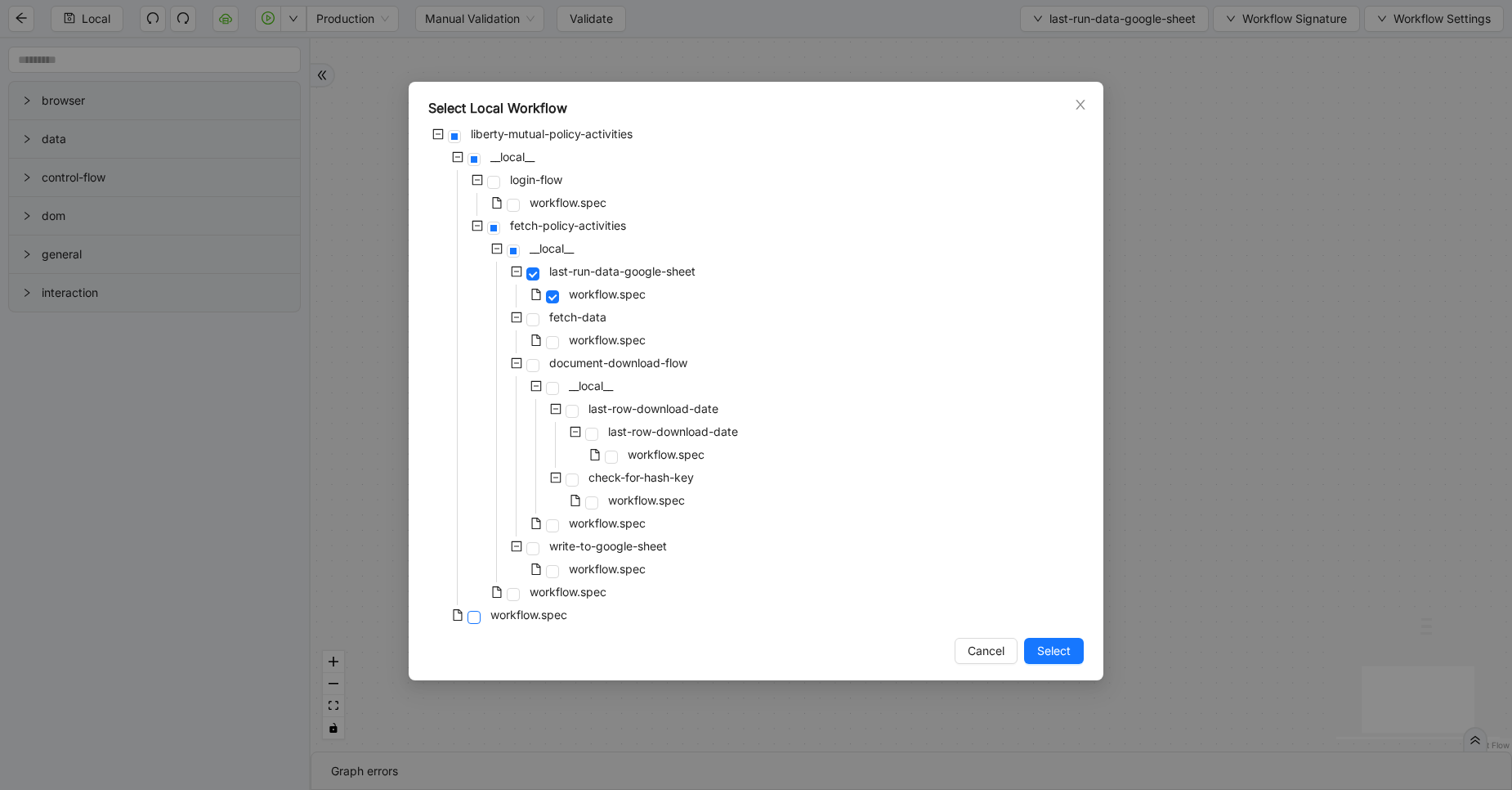
click at [473, 617] on span at bounding box center [473, 617] width 13 height 13
click at [1052, 645] on span "Select" at bounding box center [1053, 651] width 33 height 18
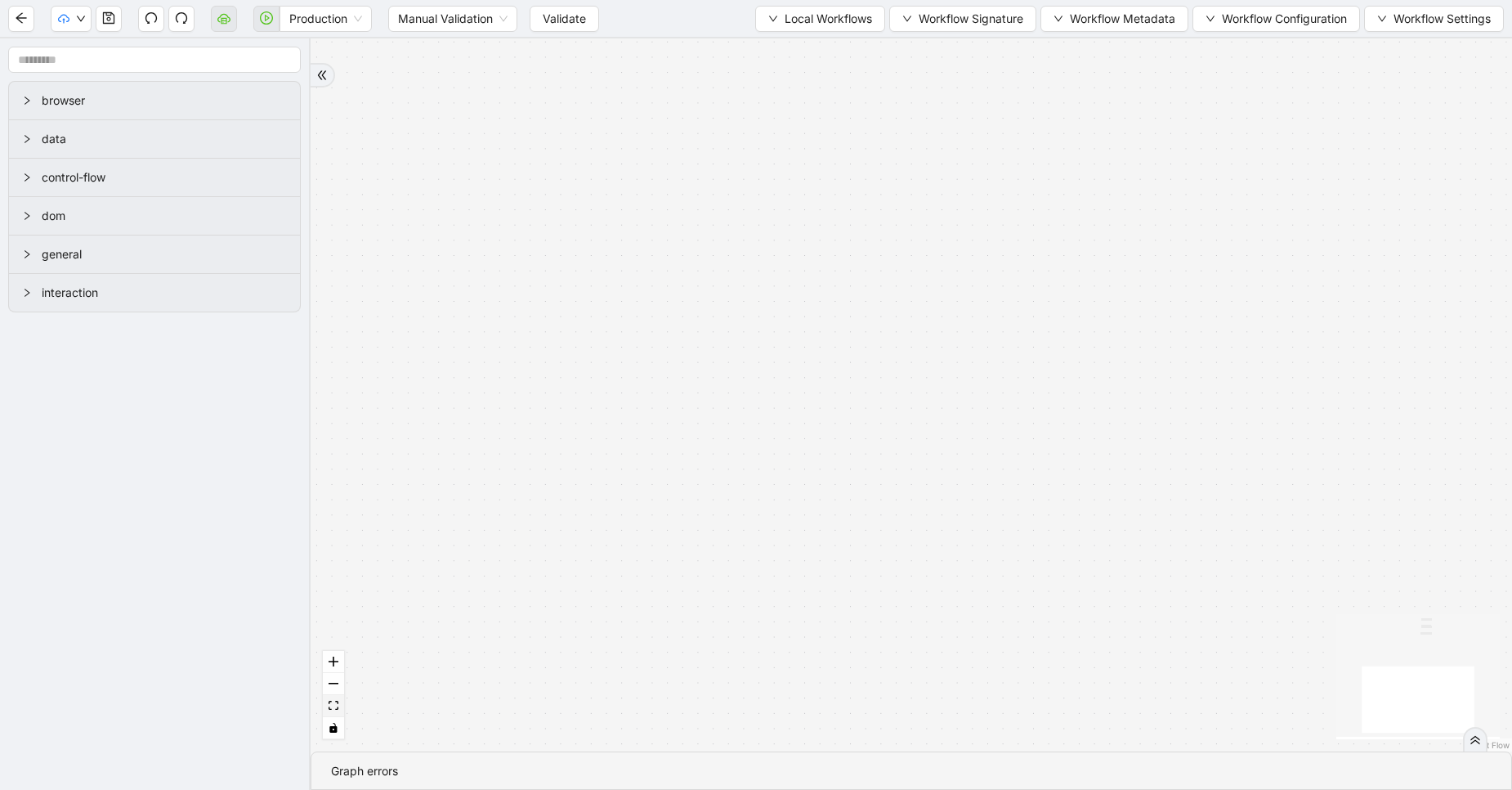
click at [340, 702] on button "fit view" at bounding box center [333, 706] width 22 height 22
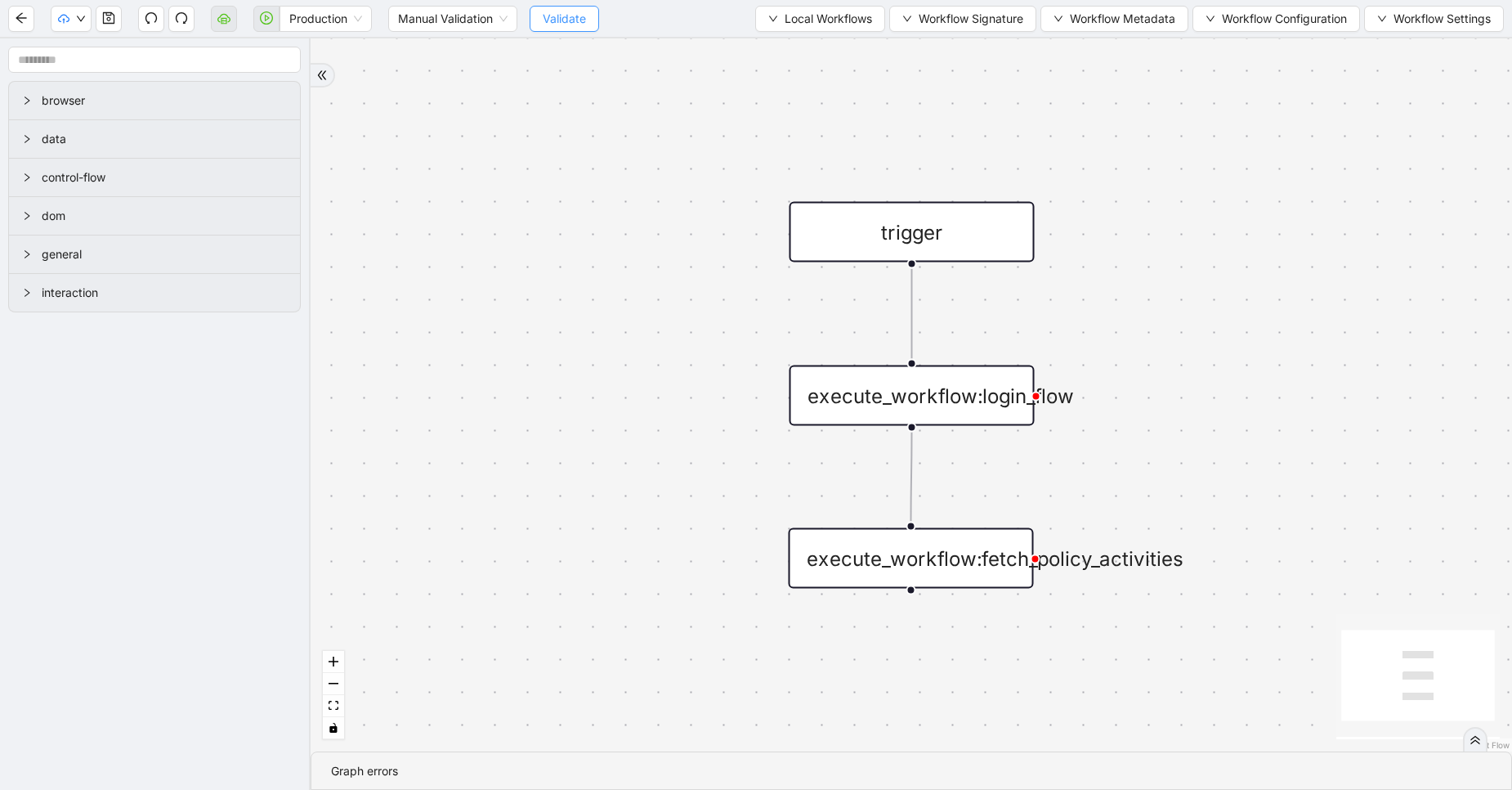
click at [556, 8] on button "Validate" at bounding box center [563, 18] width 69 height 26
click at [220, 18] on icon "cloud-server" at bounding box center [224, 18] width 13 height 13
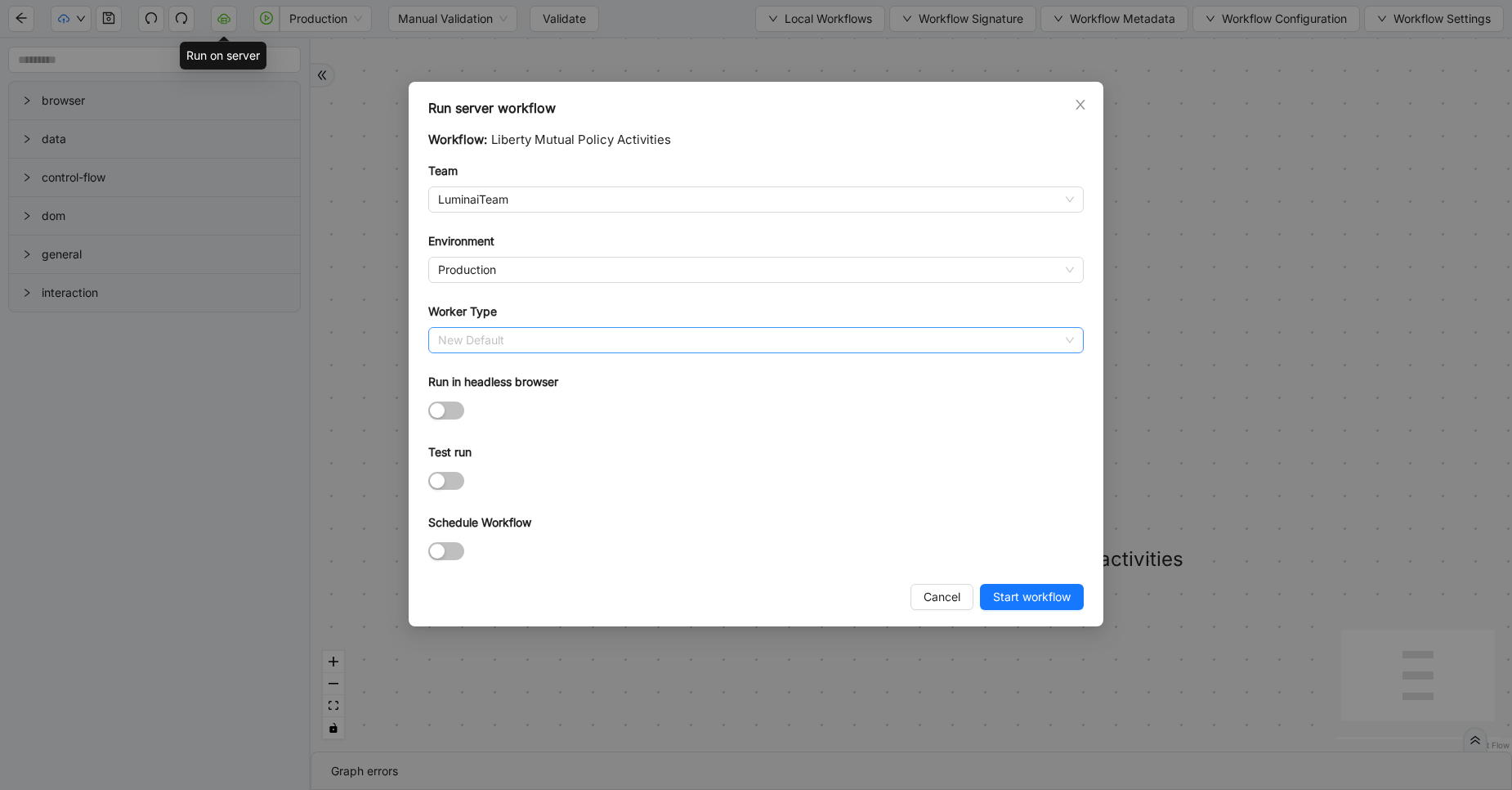
click at [543, 333] on span "New Default" at bounding box center [756, 340] width 636 height 24
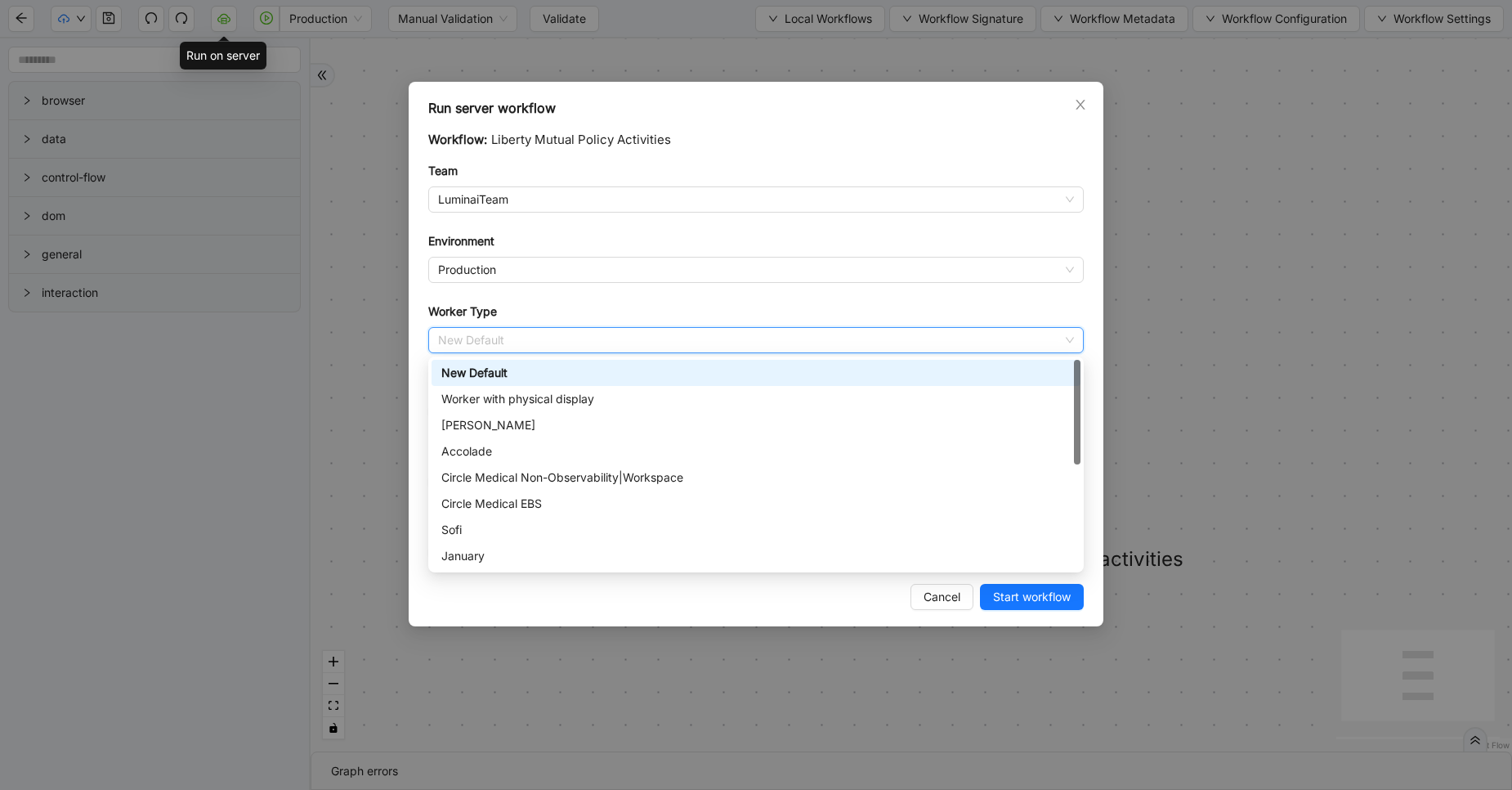
click at [485, 368] on div "New Default" at bounding box center [756, 373] width 629 height 18
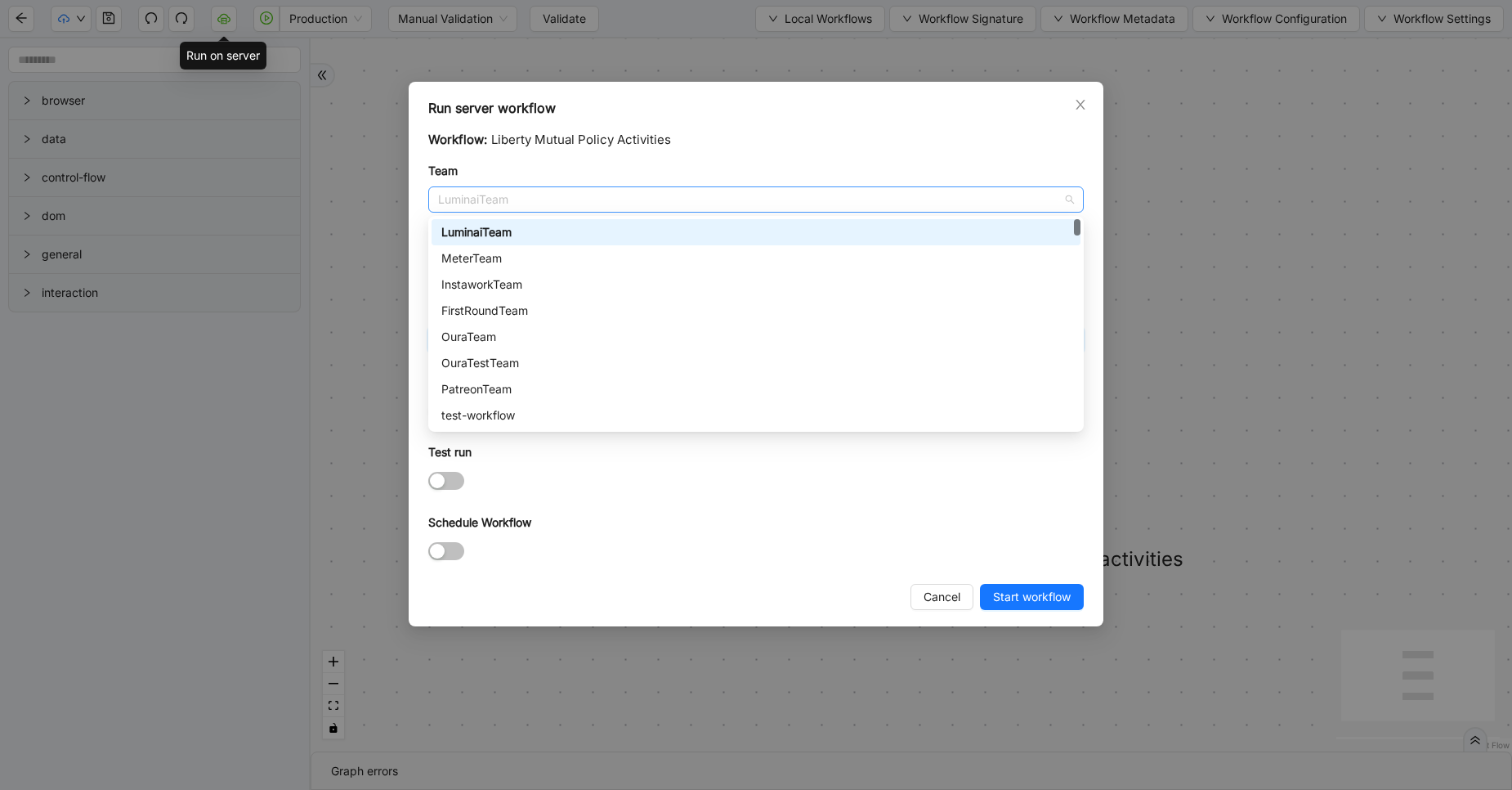
click at [477, 203] on span "LuminaiTeam" at bounding box center [756, 199] width 636 height 24
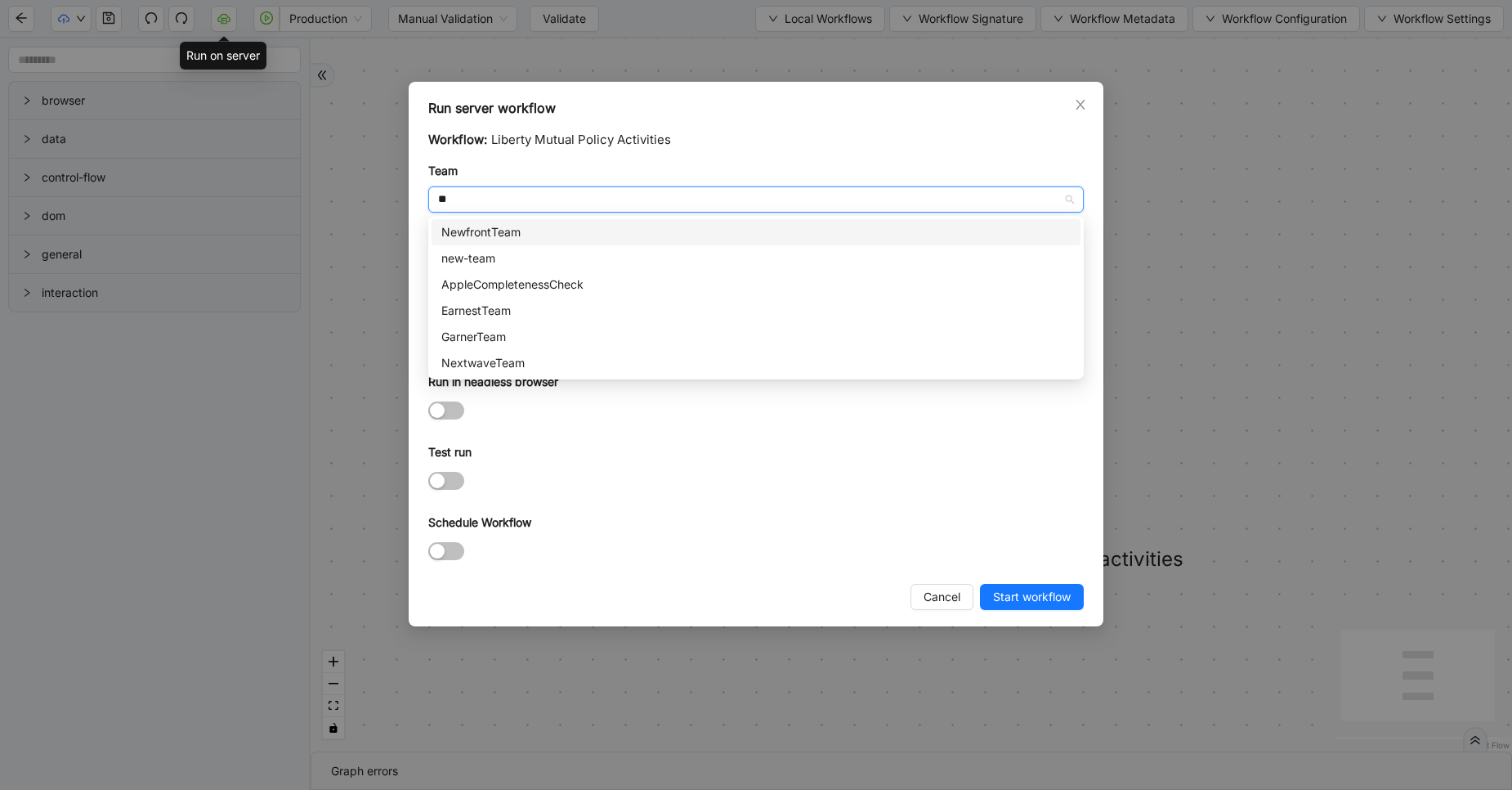
type input "***"
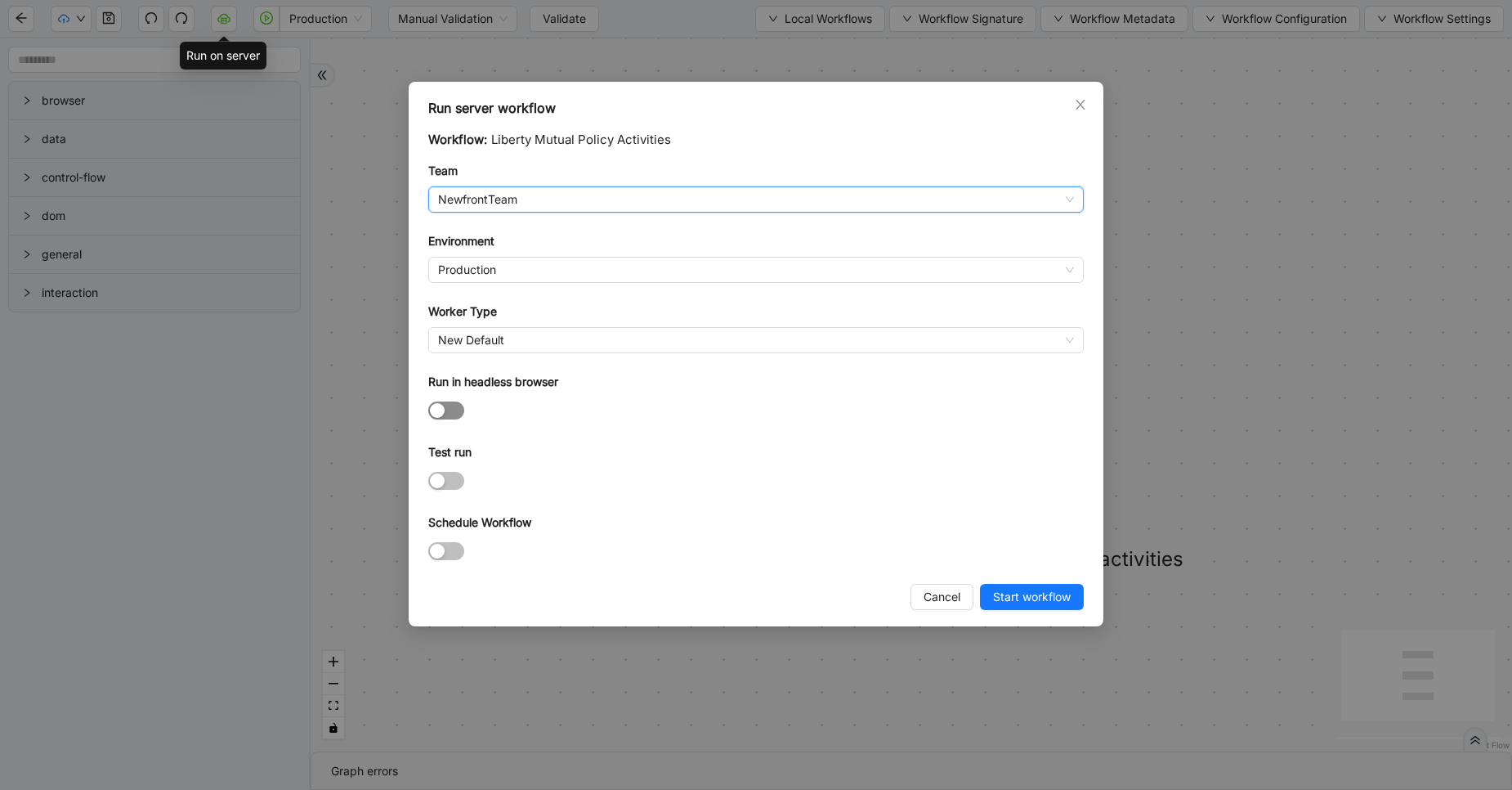
click at [438, 405] on div "button" at bounding box center [437, 410] width 14 height 14
click at [1017, 596] on span "Start workflow" at bounding box center [1031, 597] width 77 height 18
